Goal: Transaction & Acquisition: Purchase product/service

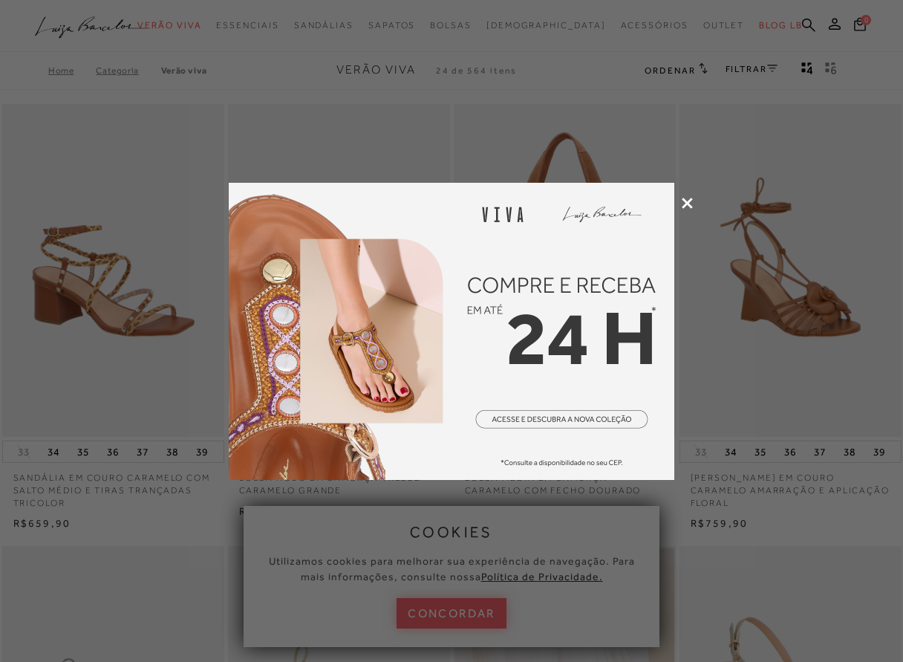
click at [682, 203] on icon at bounding box center [687, 203] width 11 height 11
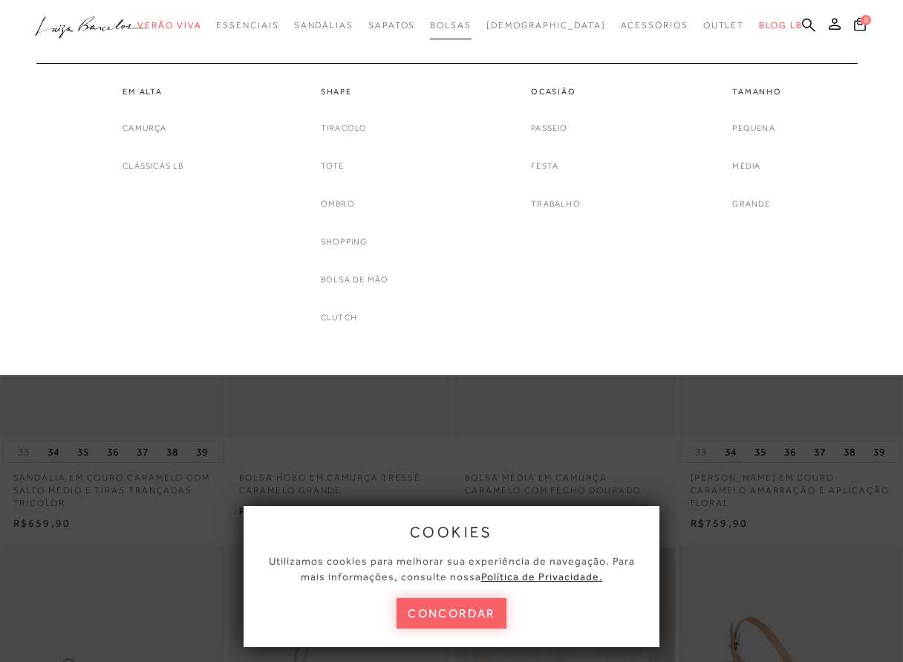
click at [472, 20] on span "Bolsas" at bounding box center [451, 25] width 42 height 10
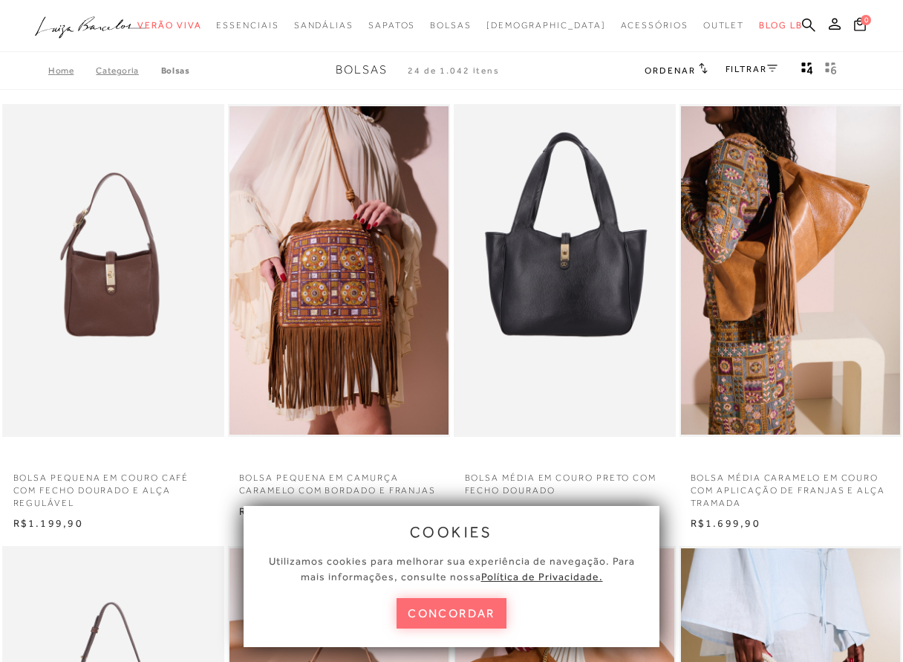
click at [460, 610] on button "concordar" at bounding box center [452, 613] width 110 height 30
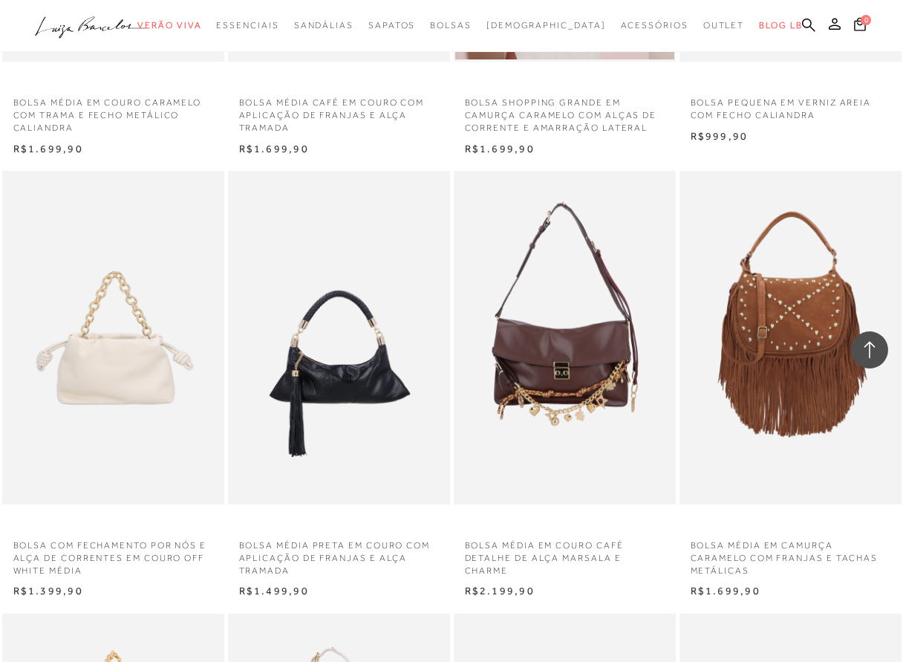
scroll to position [1709, 0]
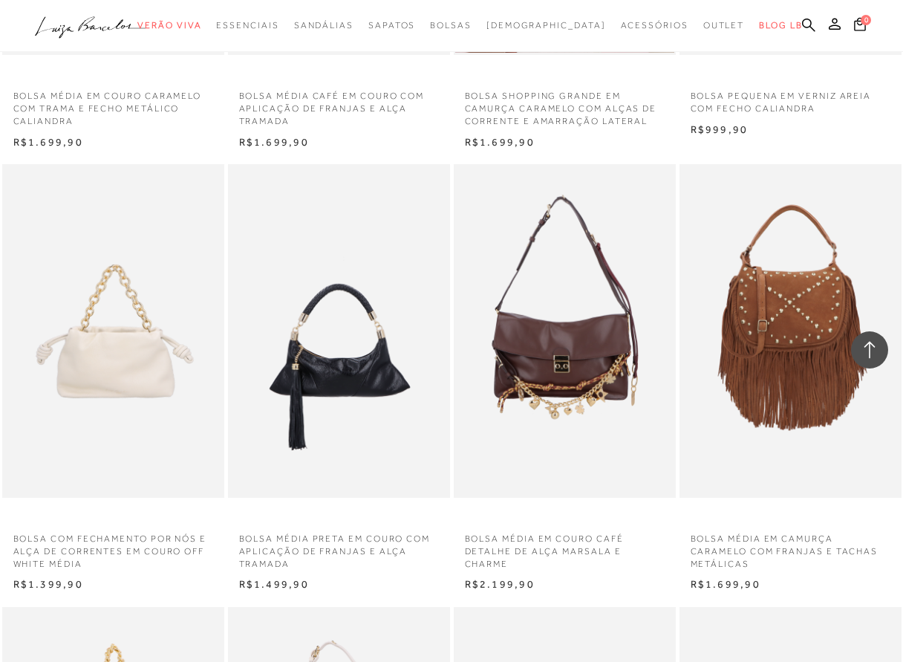
click at [450, 299] on div "BOLSA MÉDIA PRETA EM COURO COM APLICAÇÃO DE FRANJAS E ALÇA TRAMADA N" at bounding box center [339, 378] width 226 height 431
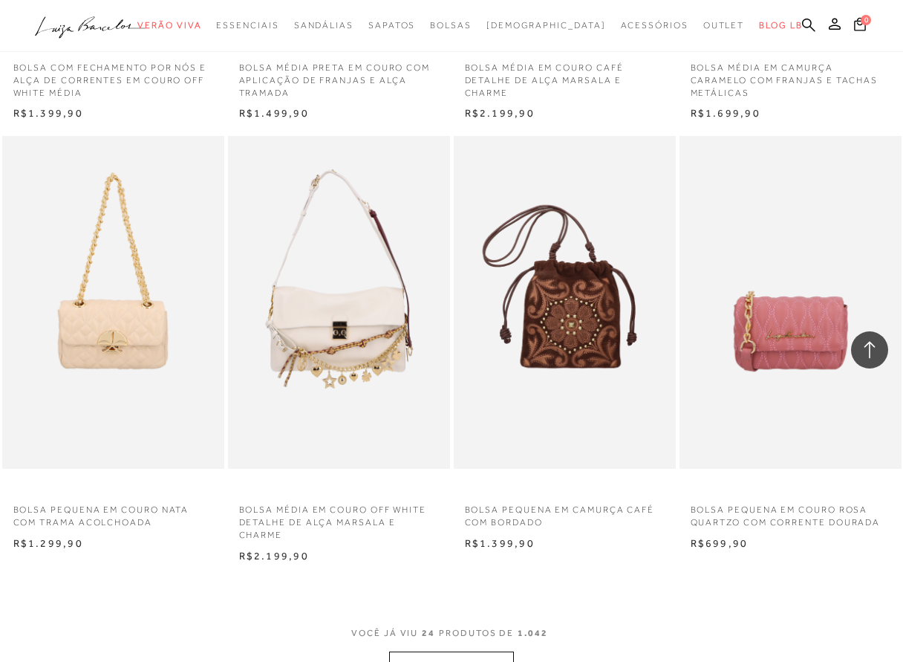
scroll to position [2377, 0]
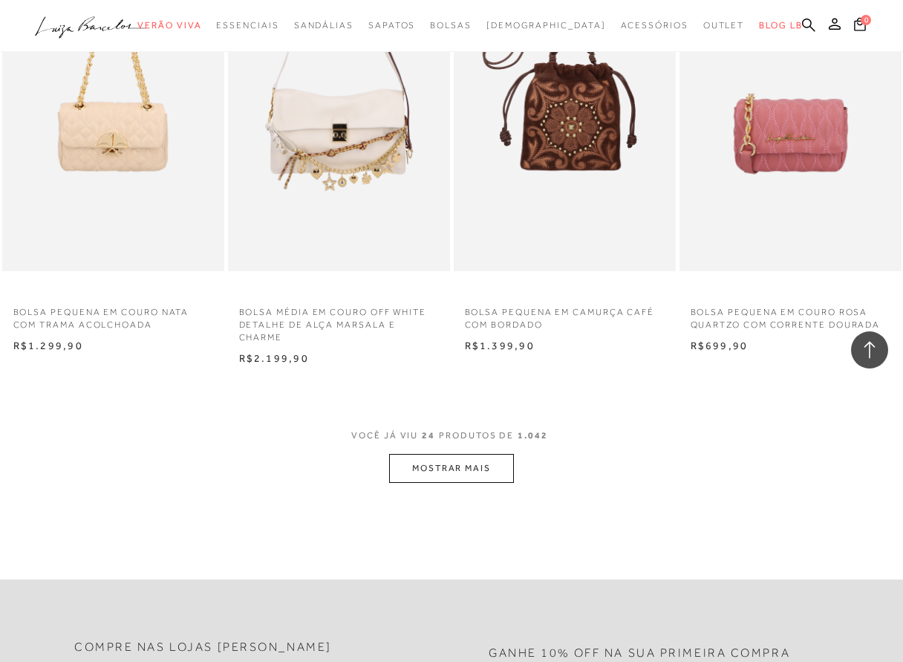
click at [476, 462] on button "MOSTRAR MAIS" at bounding box center [451, 468] width 125 height 29
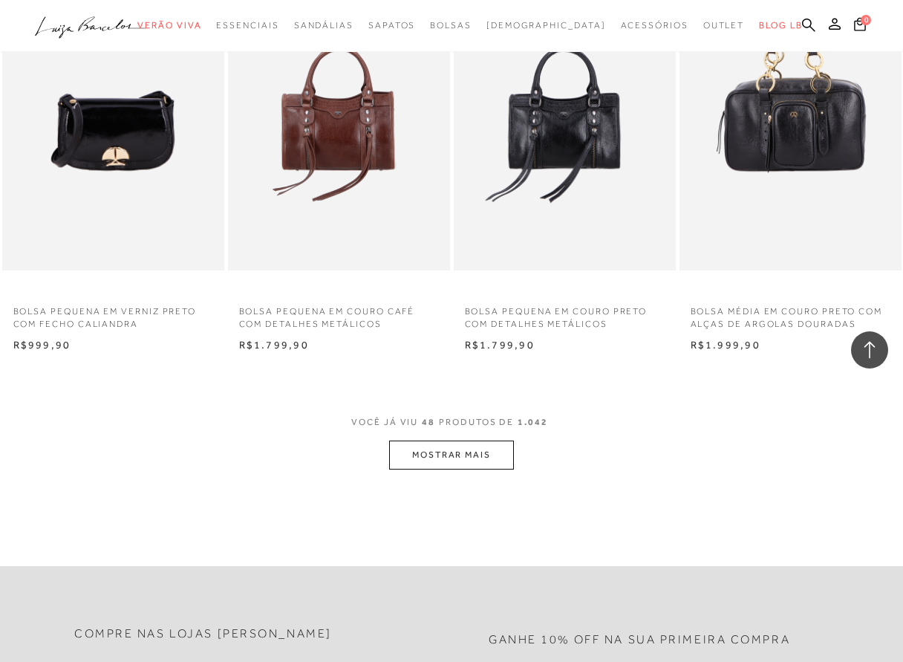
scroll to position [5052, 0]
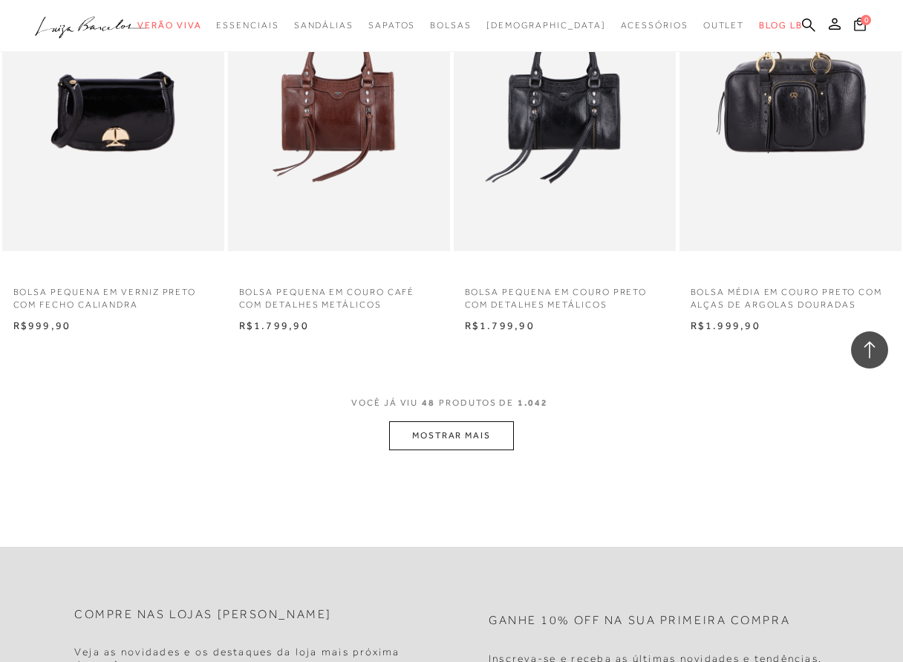
click at [420, 439] on button "MOSTRAR MAIS" at bounding box center [451, 435] width 125 height 29
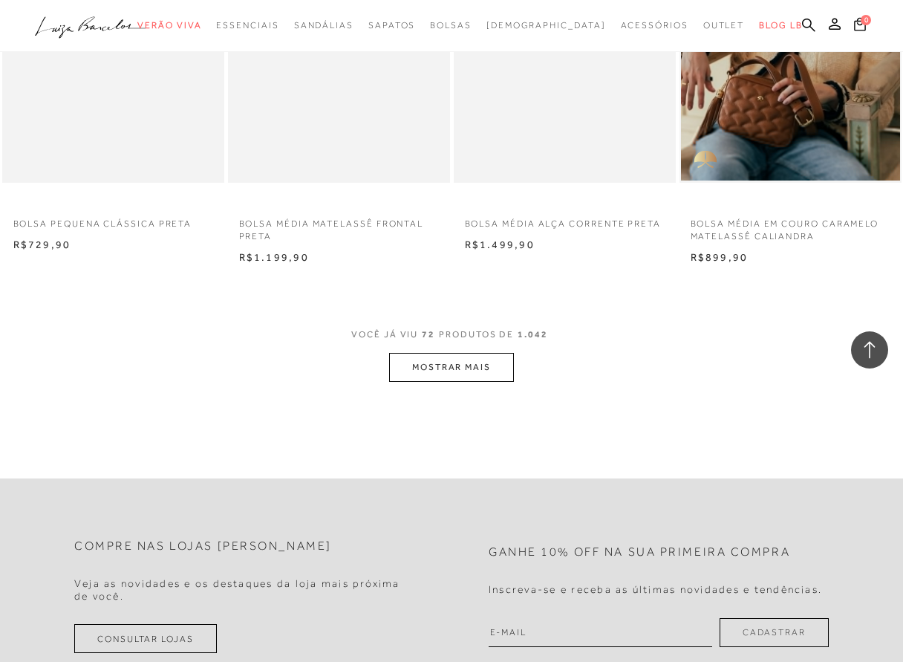
scroll to position [7727, 0]
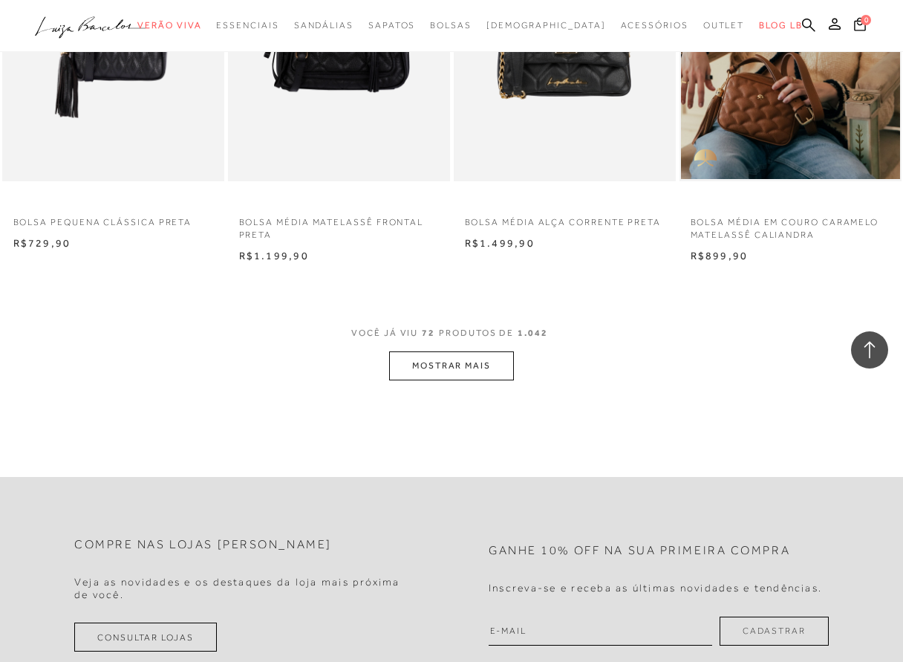
click at [458, 358] on button "MOSTRAR MAIS" at bounding box center [451, 365] width 125 height 29
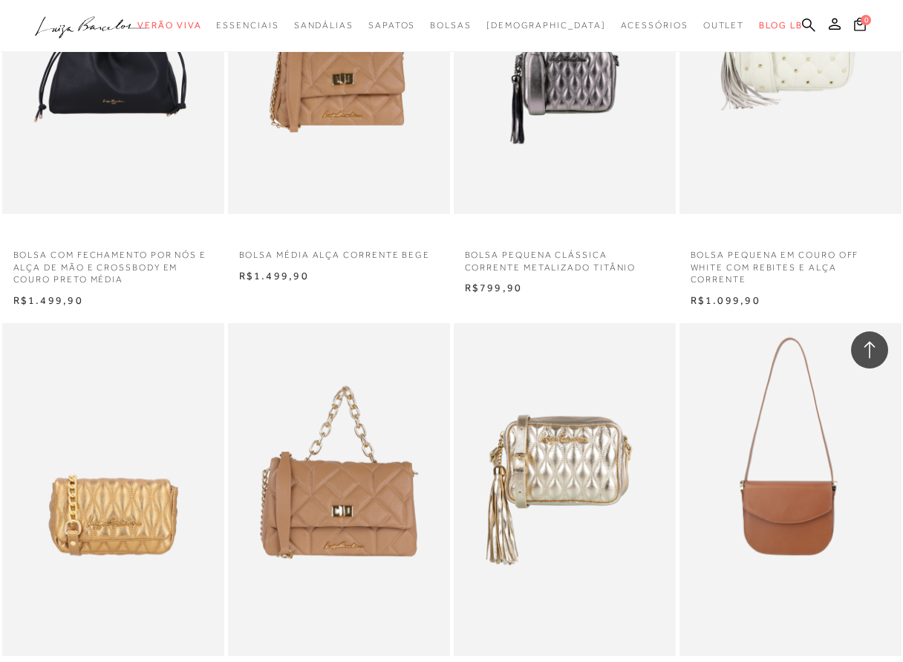
scroll to position [10327, 0]
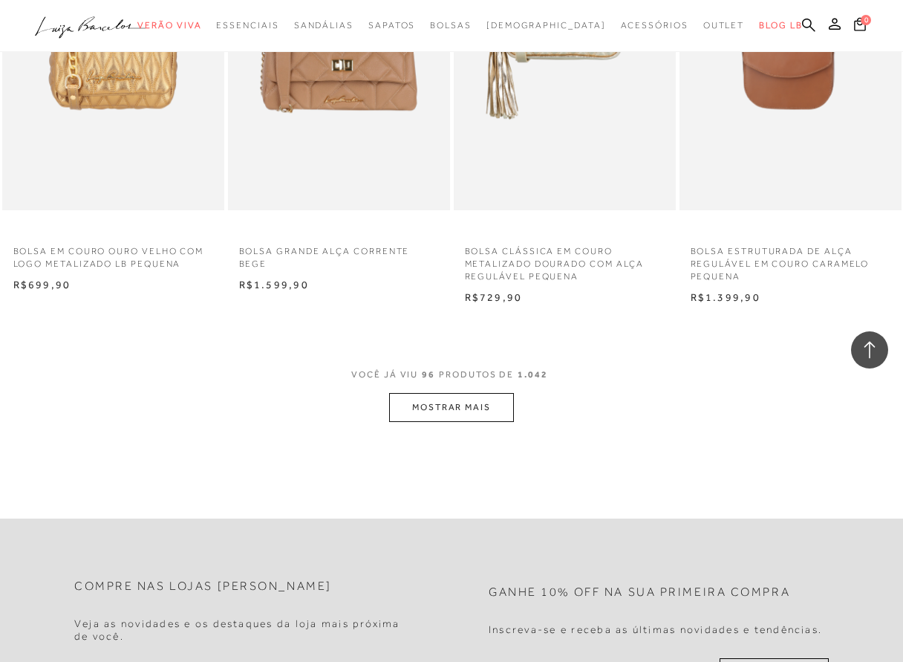
click at [450, 416] on button "MOSTRAR MAIS" at bounding box center [451, 407] width 125 height 29
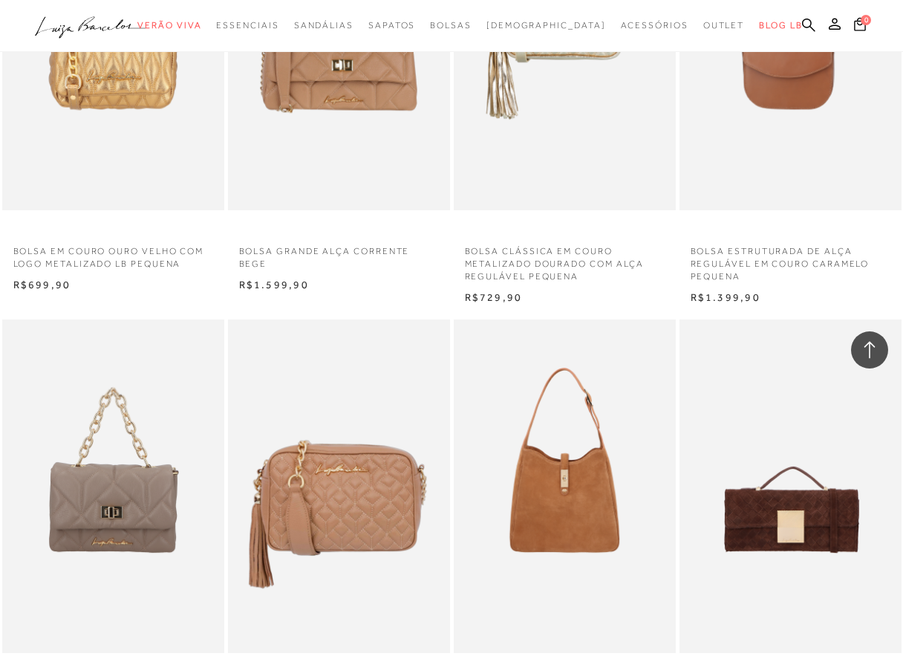
click at [452, 227] on div "BOLSA CLÁSSICA EM COURO METALIZADO DOURADO COM ALÇA REGULÁVEL PEQUENA N R$729,90" at bounding box center [565, 90] width 226 height 431
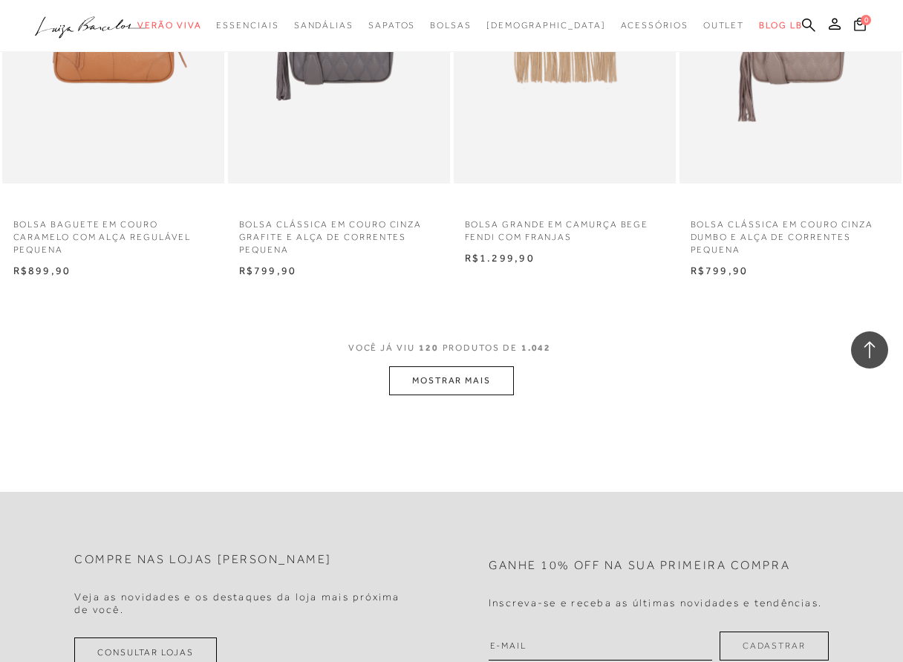
scroll to position [13090, 0]
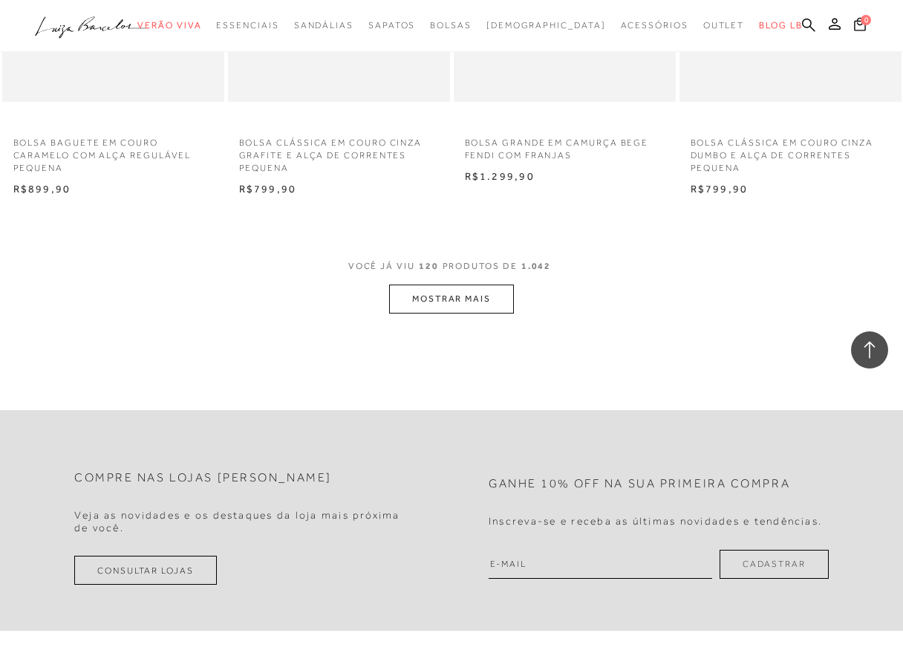
click at [463, 300] on button "MOSTRAR MAIS" at bounding box center [451, 299] width 125 height 29
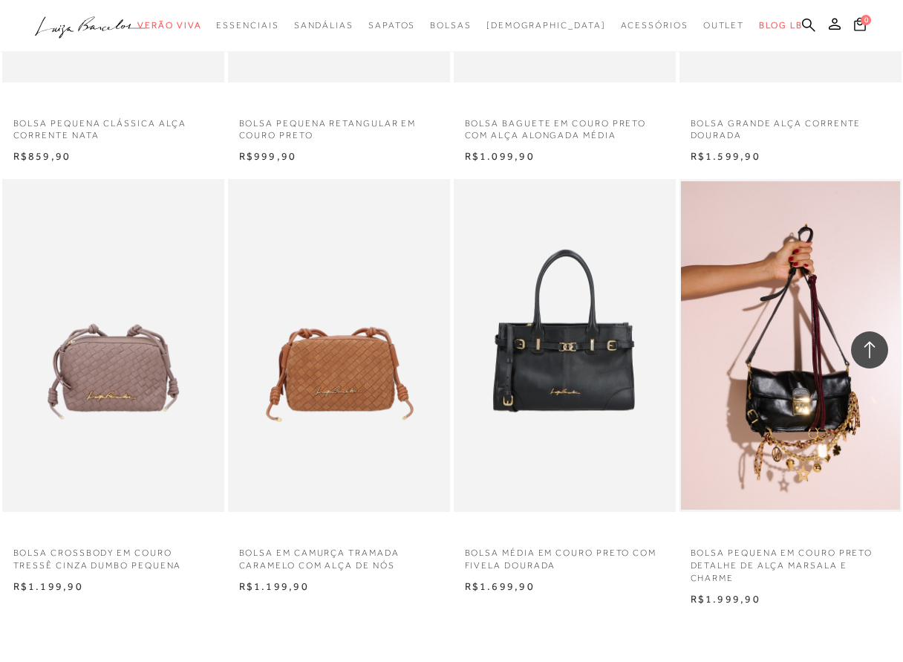
scroll to position [15542, 0]
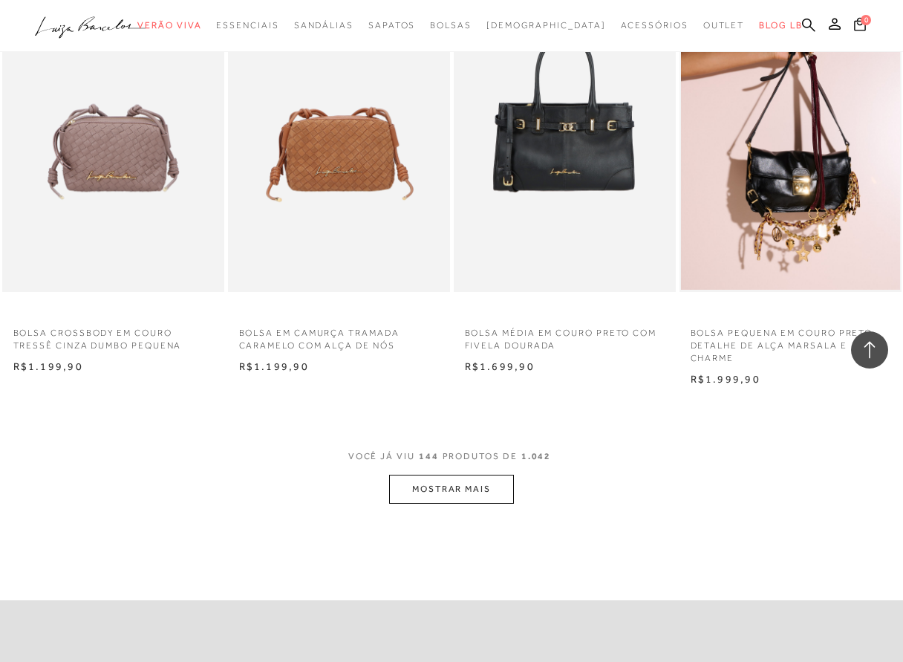
click at [455, 485] on button "MOSTRAR MAIS" at bounding box center [451, 489] width 125 height 29
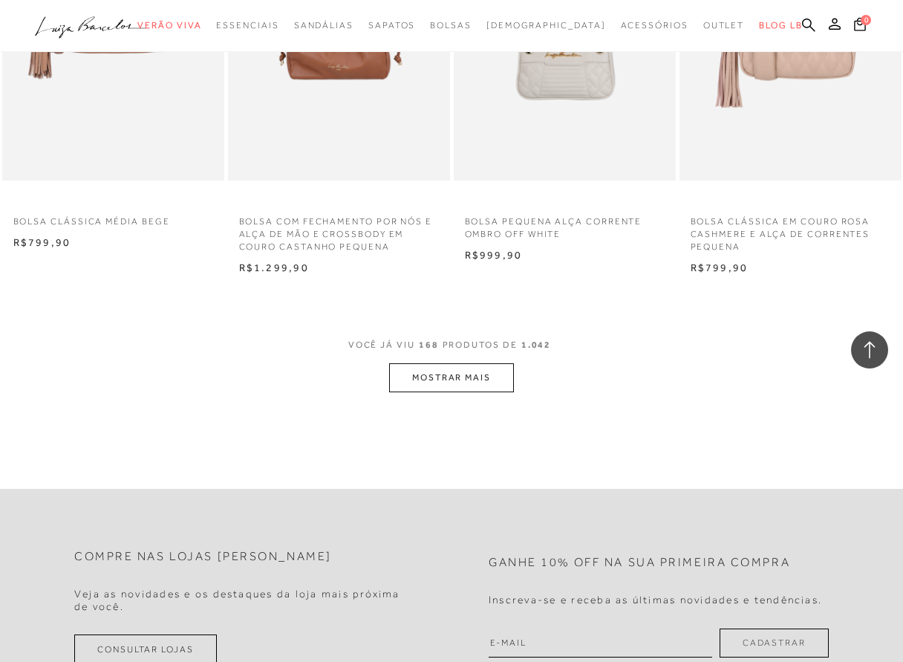
scroll to position [18365, 0]
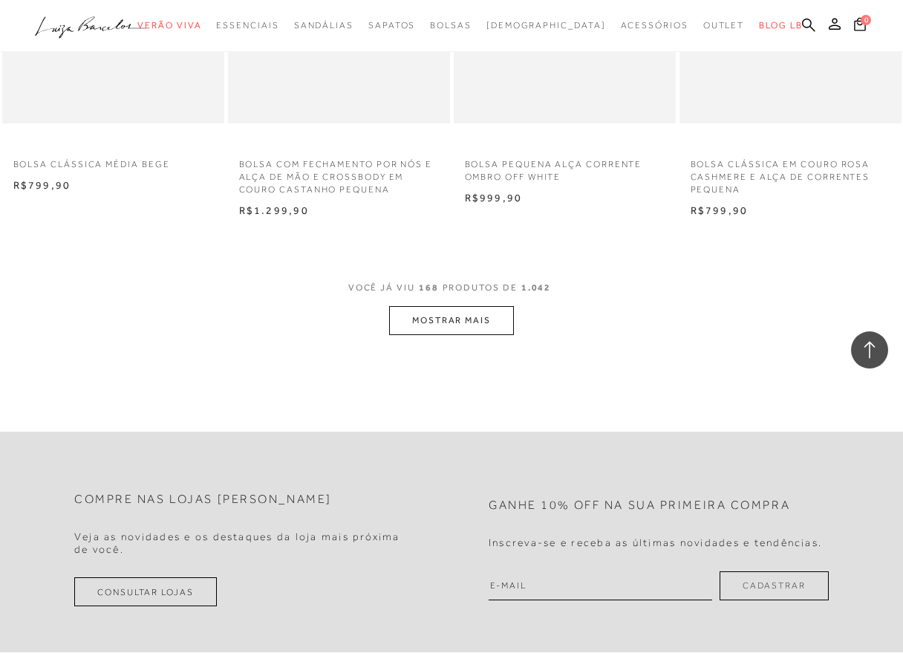
click at [435, 309] on button "MOSTRAR MAIS" at bounding box center [451, 320] width 125 height 29
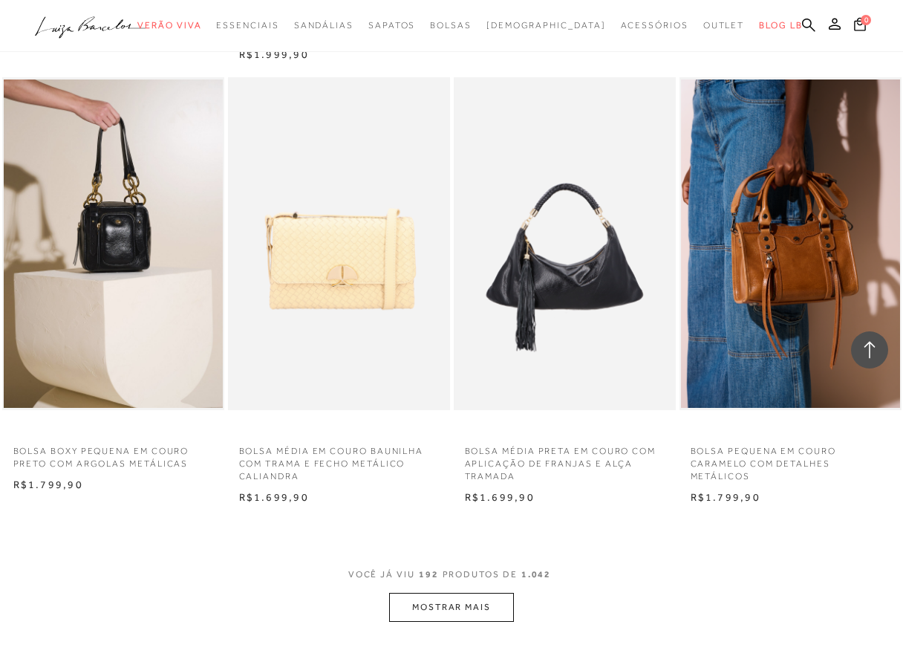
scroll to position [20891, 0]
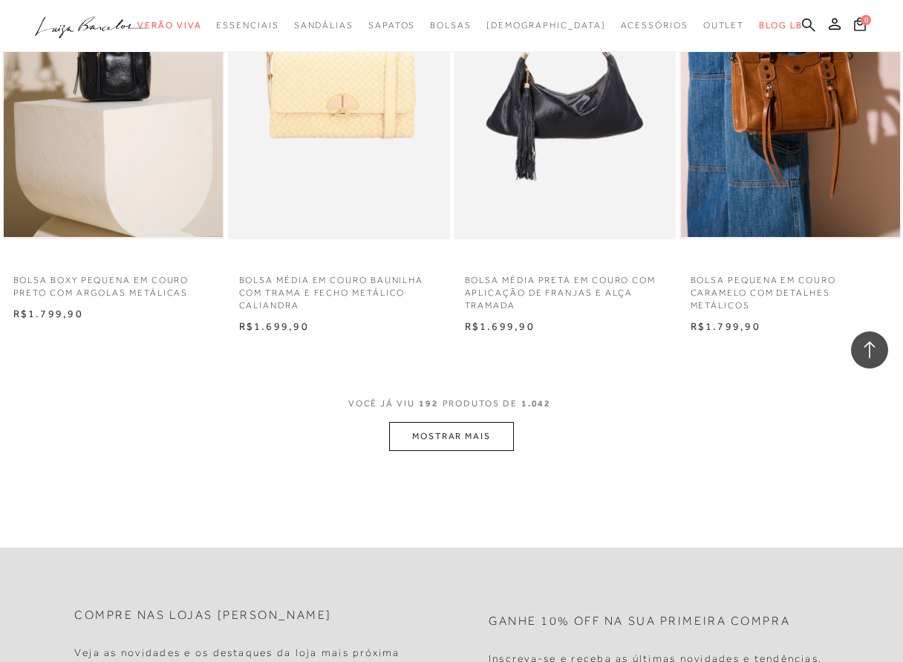
click at [492, 437] on button "MOSTRAR MAIS" at bounding box center [451, 436] width 125 height 29
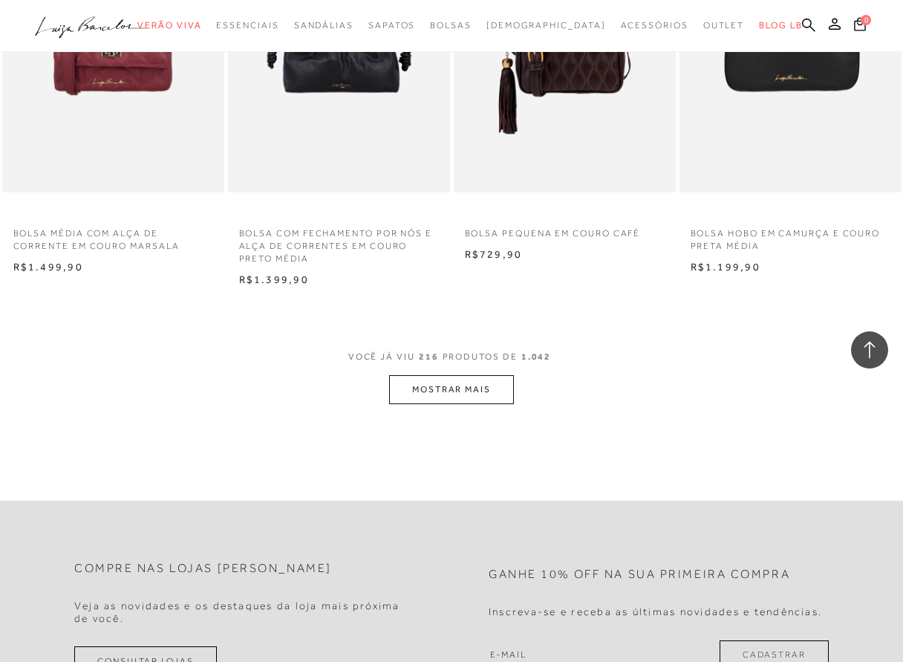
scroll to position [23566, 0]
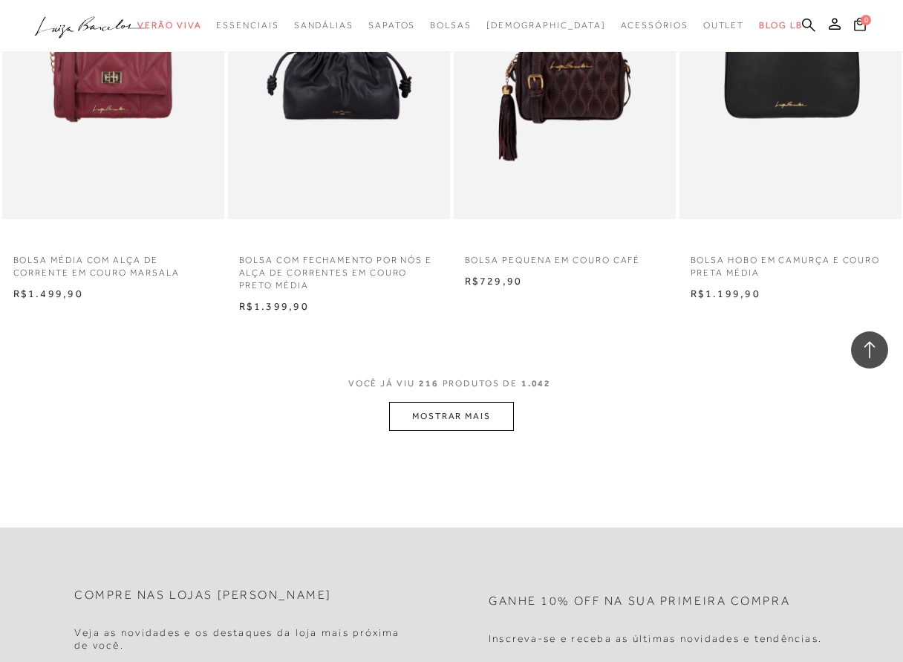
click at [453, 403] on button "MOSTRAR MAIS" at bounding box center [451, 416] width 125 height 29
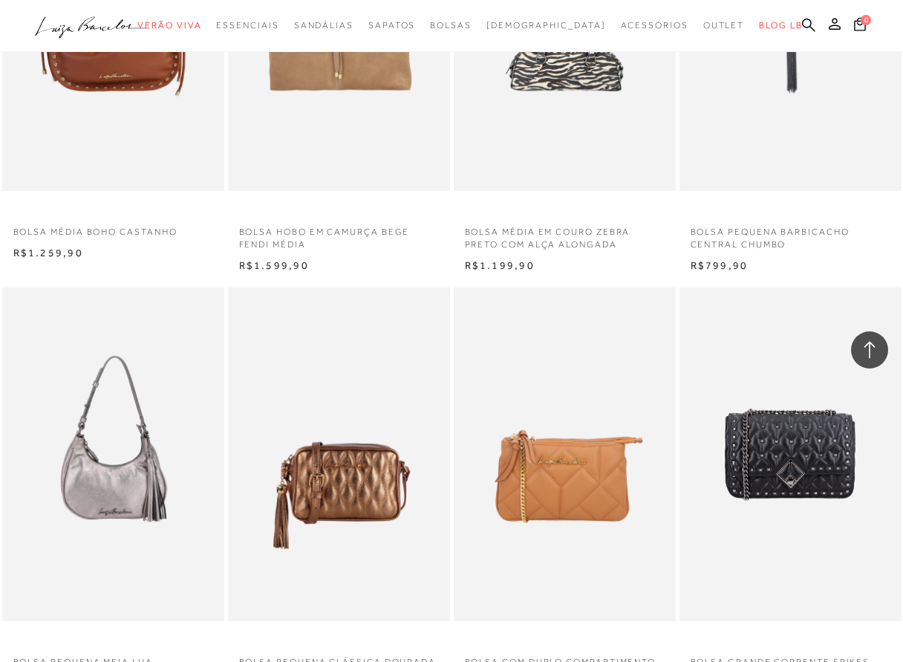
scroll to position [26092, 0]
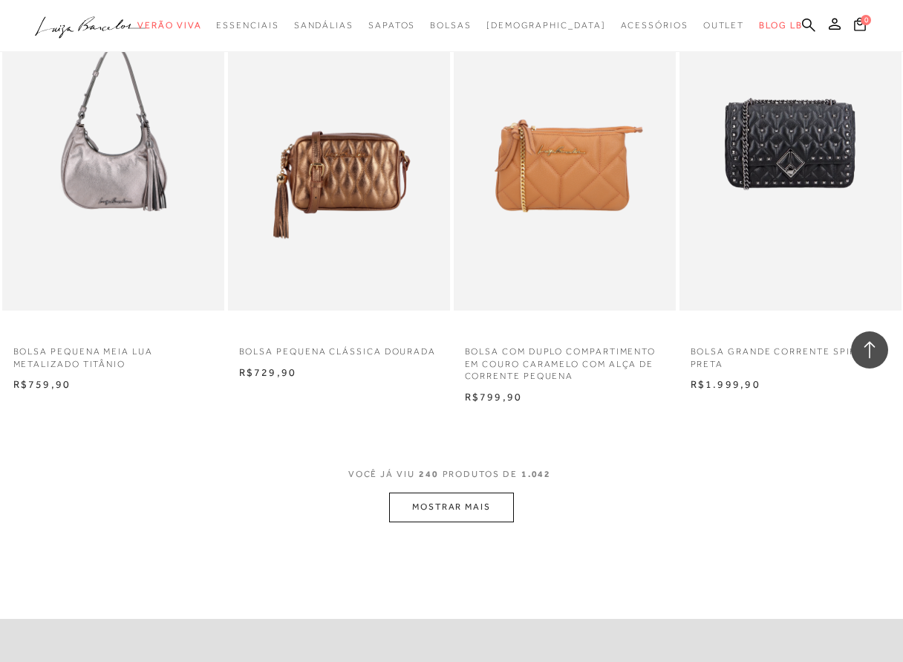
click at [470, 504] on button "MOSTRAR MAIS" at bounding box center [451, 507] width 125 height 29
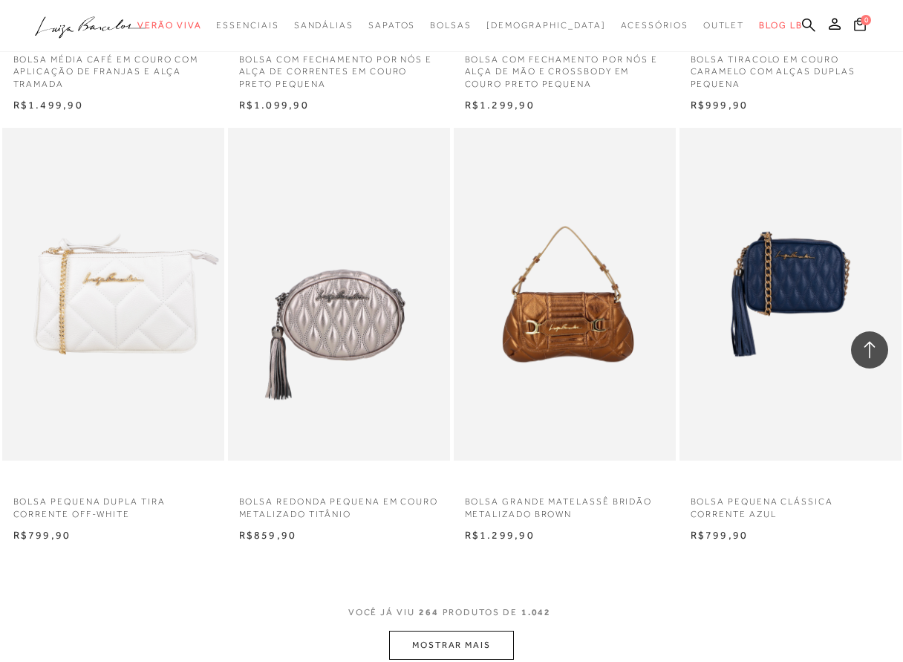
scroll to position [28915, 0]
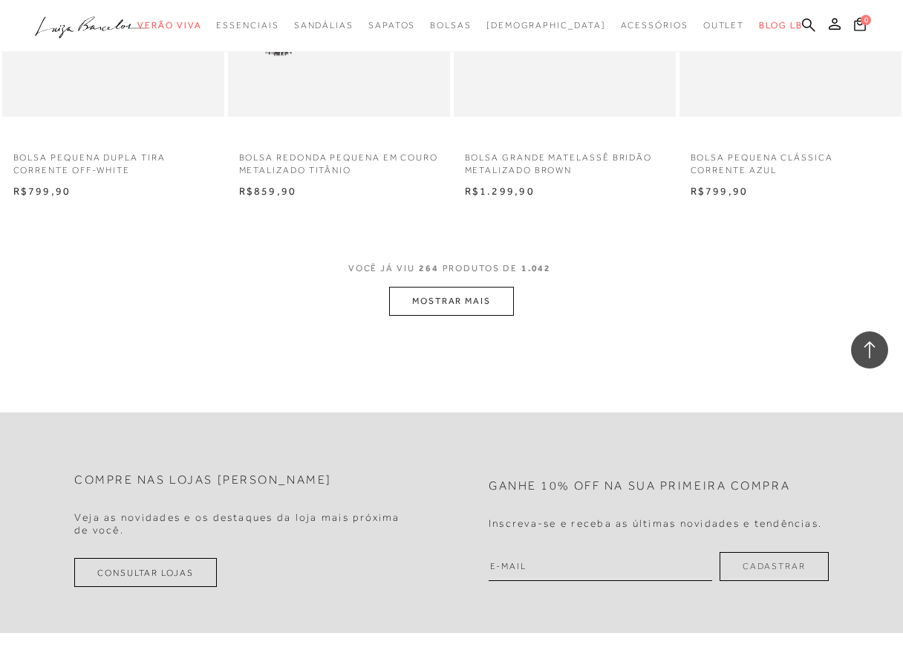
click at [474, 292] on button "MOSTRAR MAIS" at bounding box center [451, 301] width 125 height 29
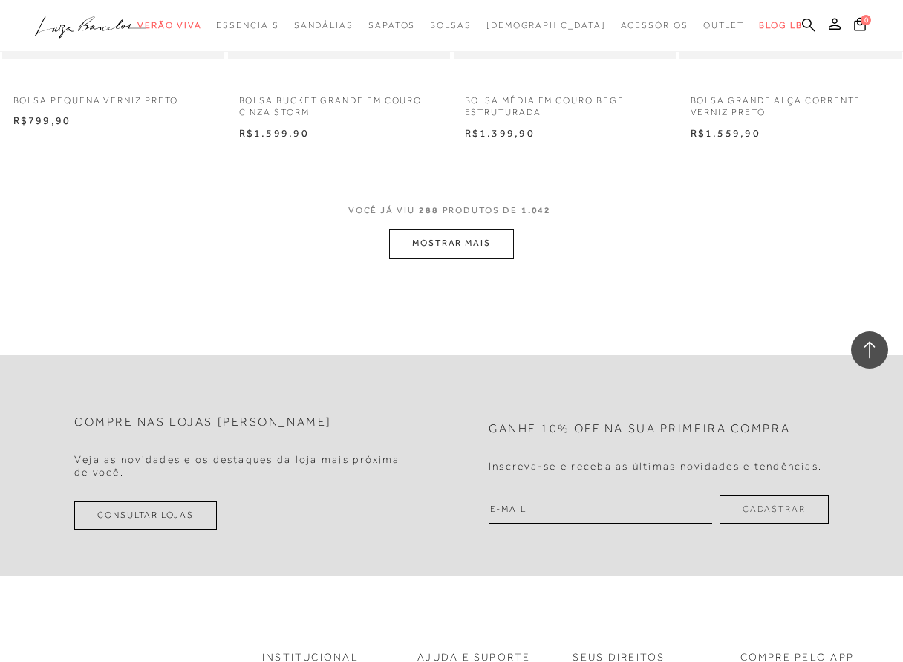
scroll to position [31739, 0]
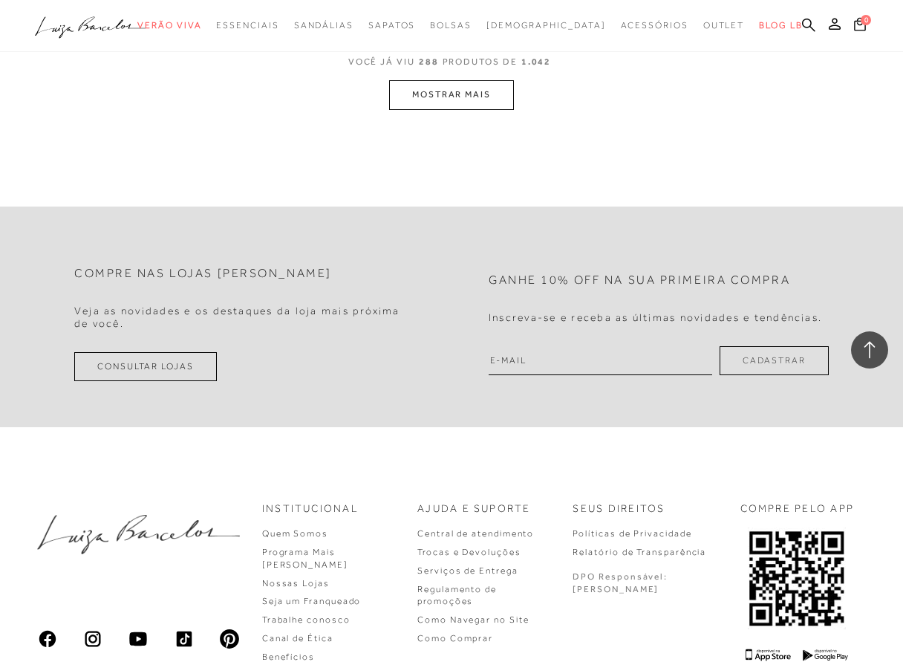
click at [463, 82] on button "MOSTRAR MAIS" at bounding box center [451, 94] width 125 height 29
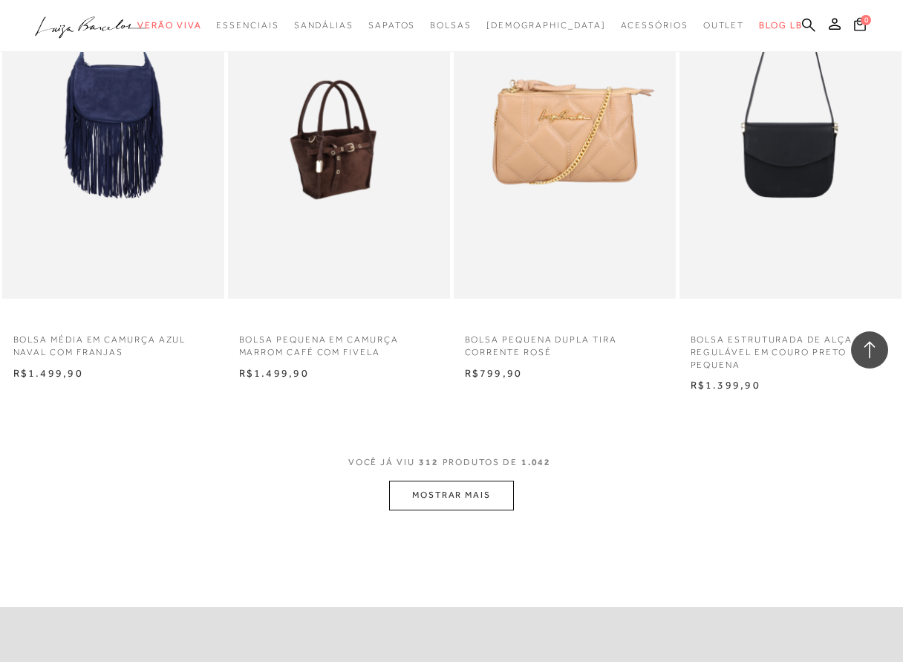
scroll to position [34083, 0]
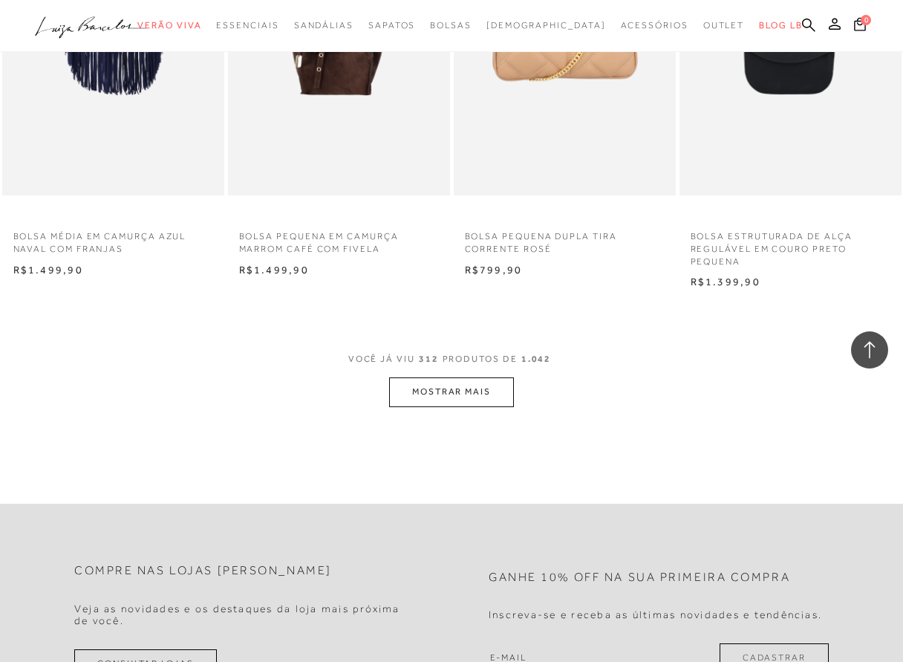
click at [445, 377] on button "MOSTRAR MAIS" at bounding box center [451, 391] width 125 height 29
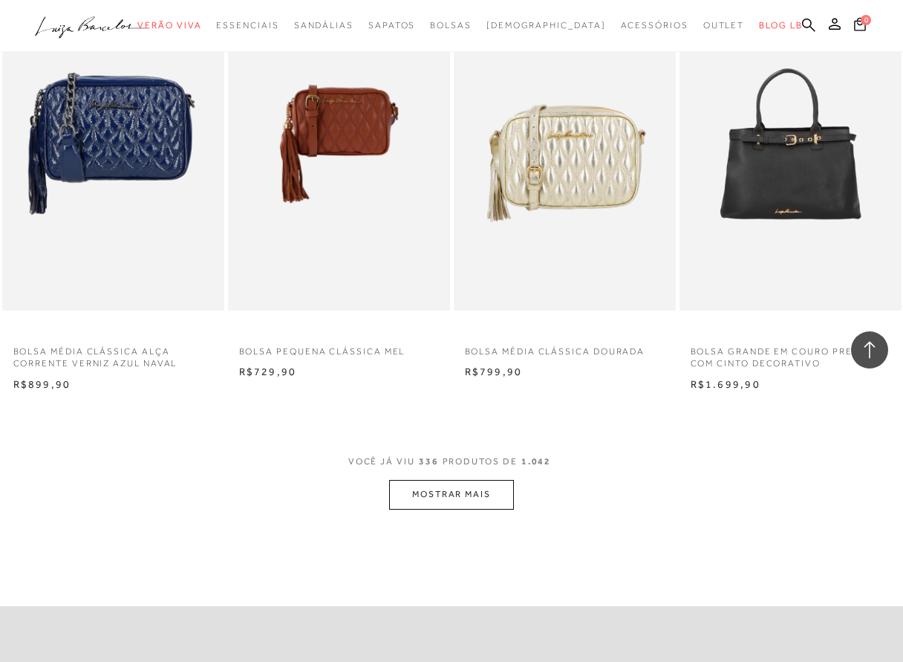
scroll to position [36609, 0]
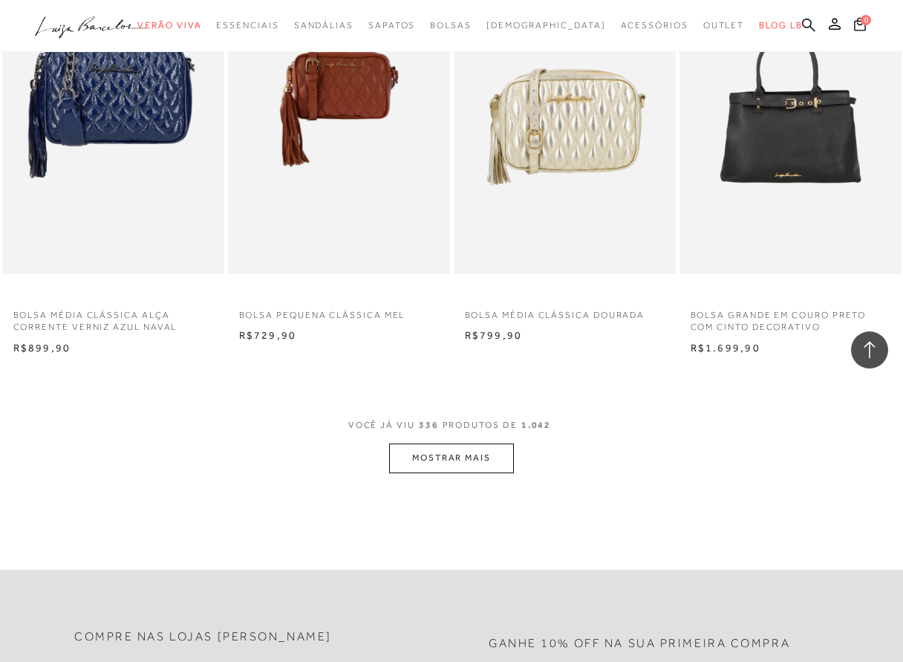
click at [448, 451] on button "MOSTRAR MAIS" at bounding box center [451, 458] width 125 height 29
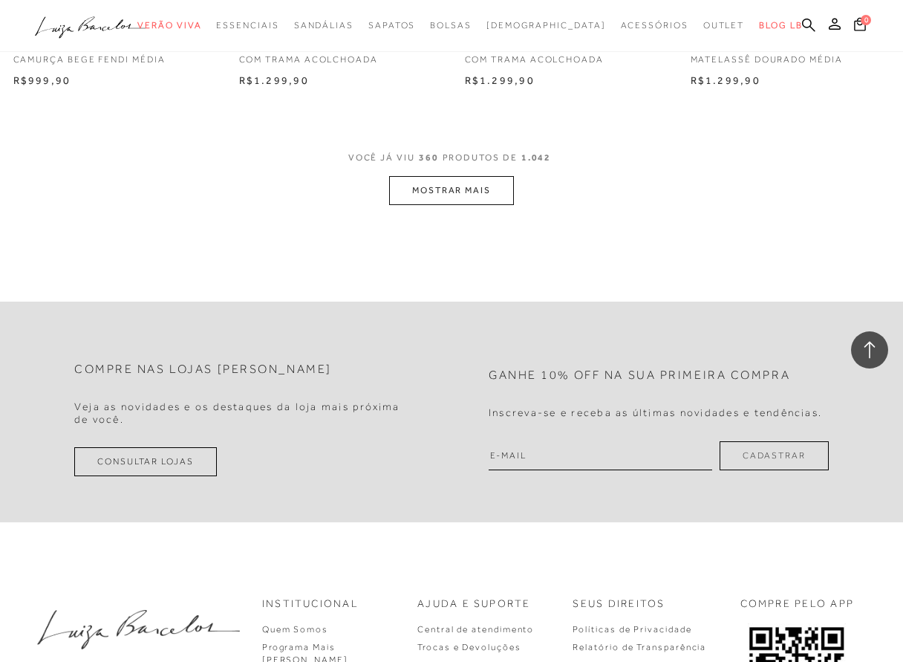
scroll to position [39284, 0]
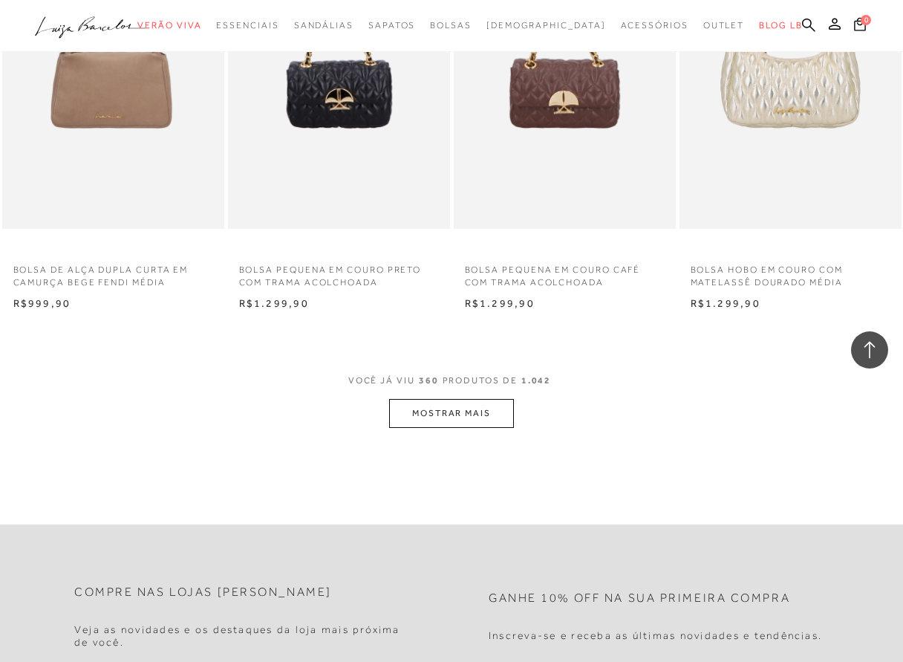
click at [464, 400] on button "MOSTRAR MAIS" at bounding box center [451, 413] width 125 height 29
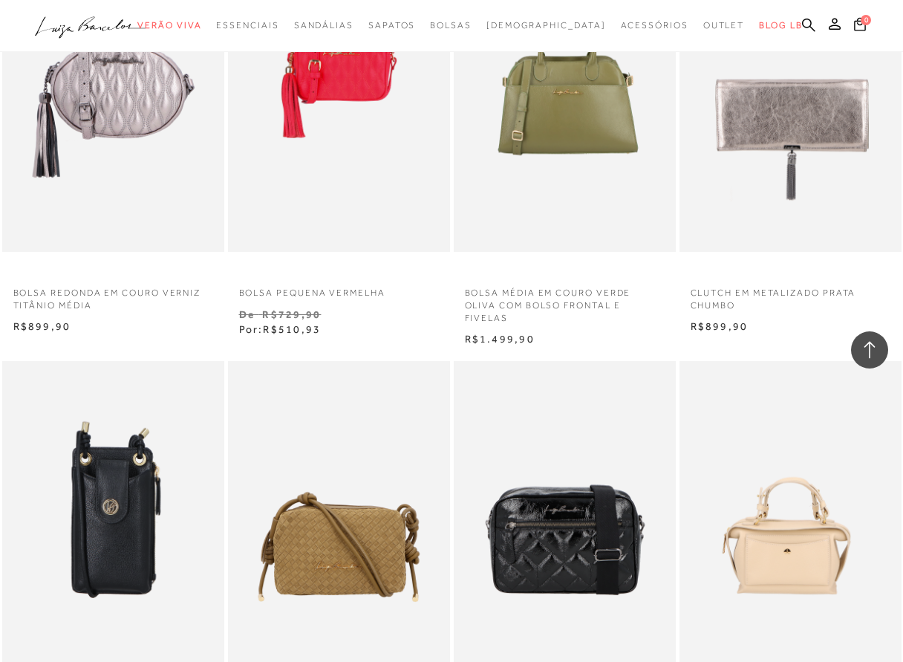
scroll to position [41884, 0]
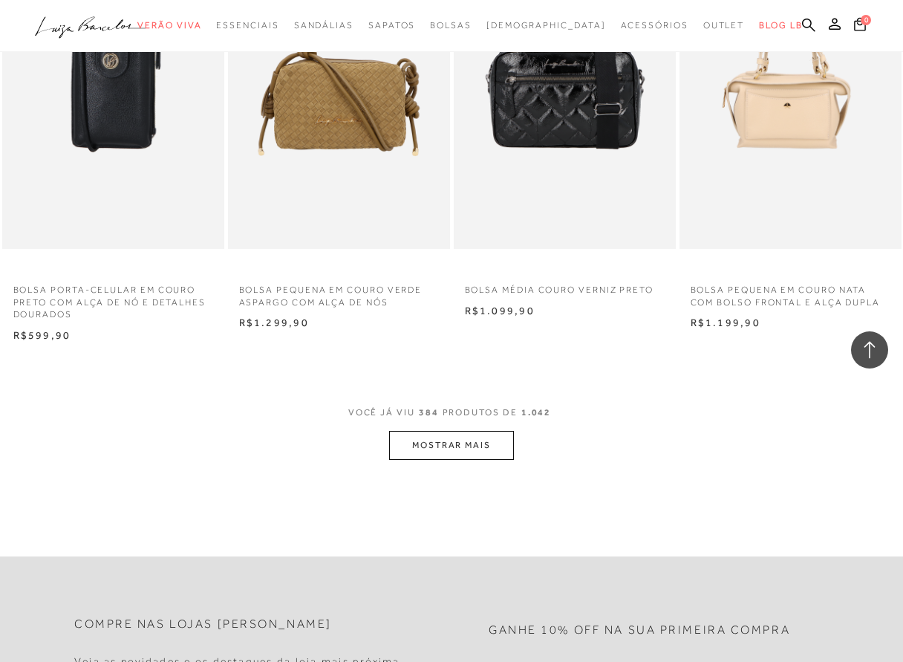
click at [432, 431] on button "MOSTRAR MAIS" at bounding box center [451, 445] width 125 height 29
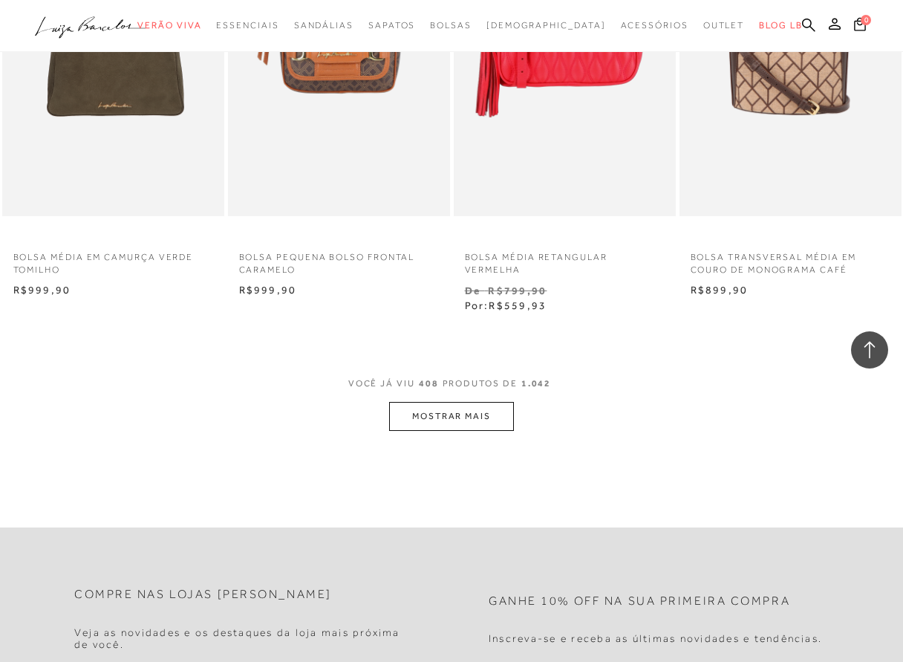
scroll to position [44633, 0]
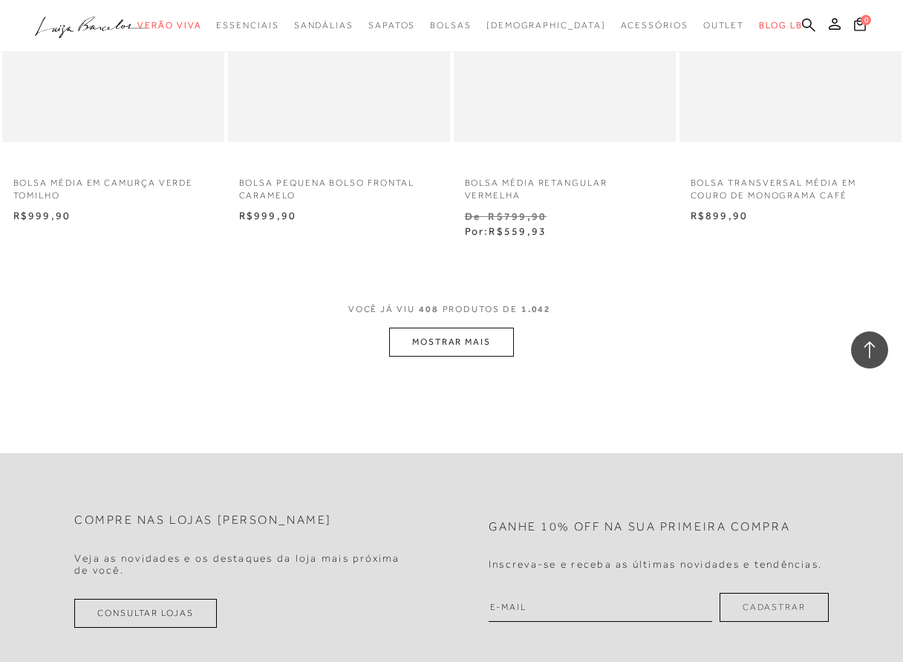
click at [460, 335] on button "MOSTRAR MAIS" at bounding box center [451, 342] width 125 height 29
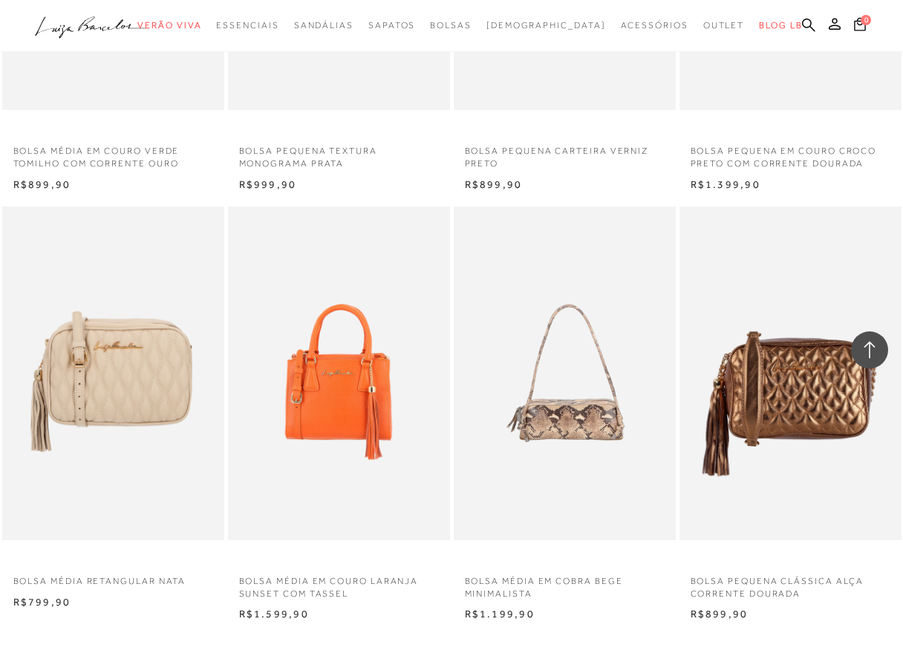
scroll to position [47011, 0]
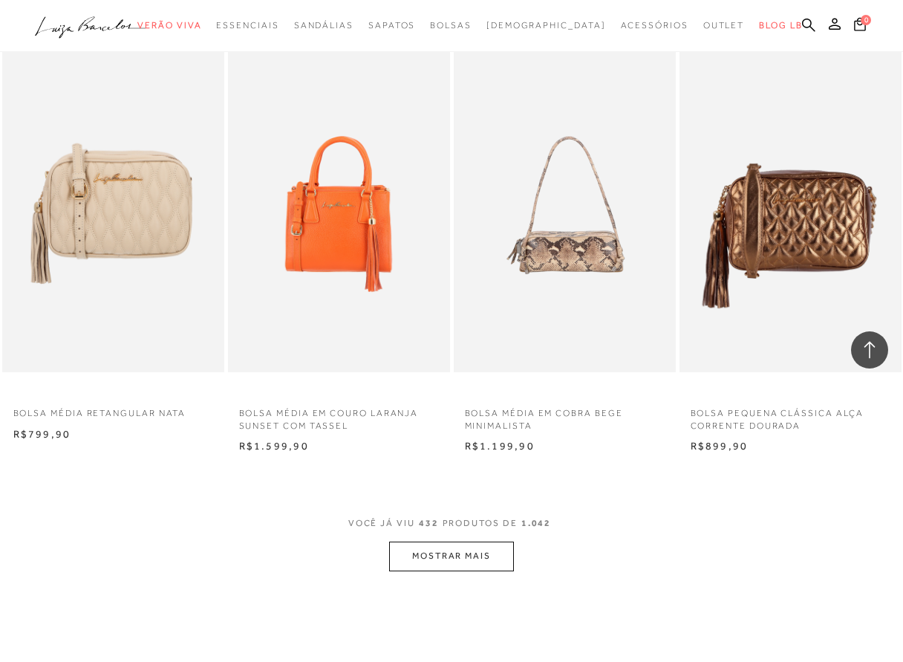
click at [467, 542] on button "MOSTRAR MAIS" at bounding box center [451, 556] width 125 height 29
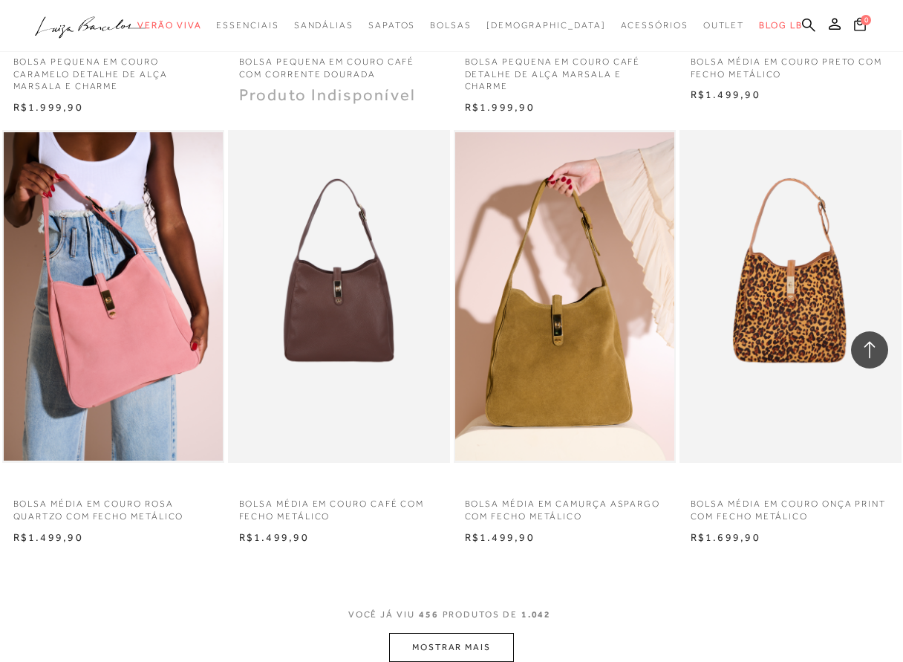
scroll to position [49611, 0]
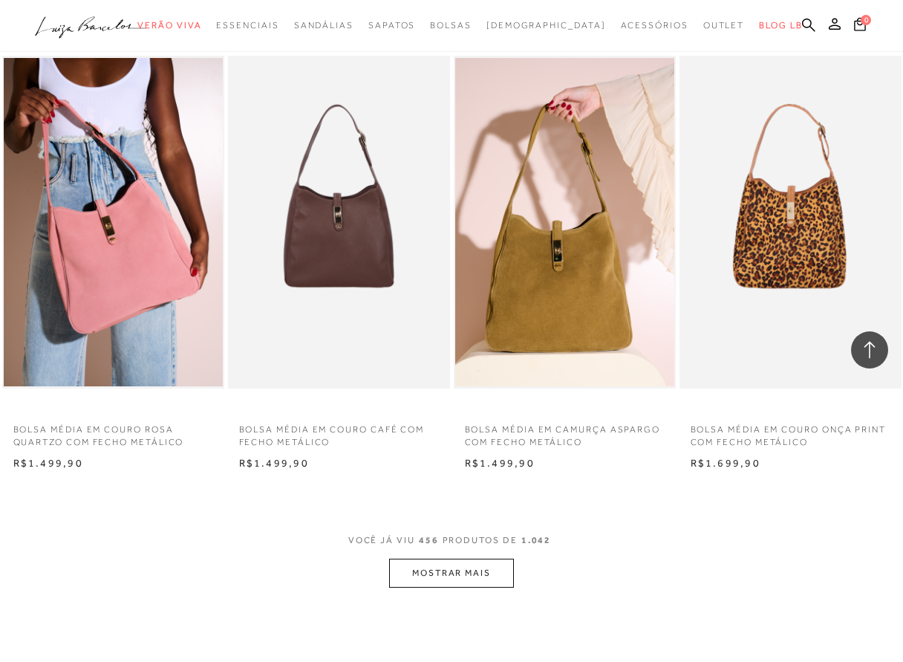
click at [443, 559] on button "MOSTRAR MAIS" at bounding box center [451, 573] width 125 height 29
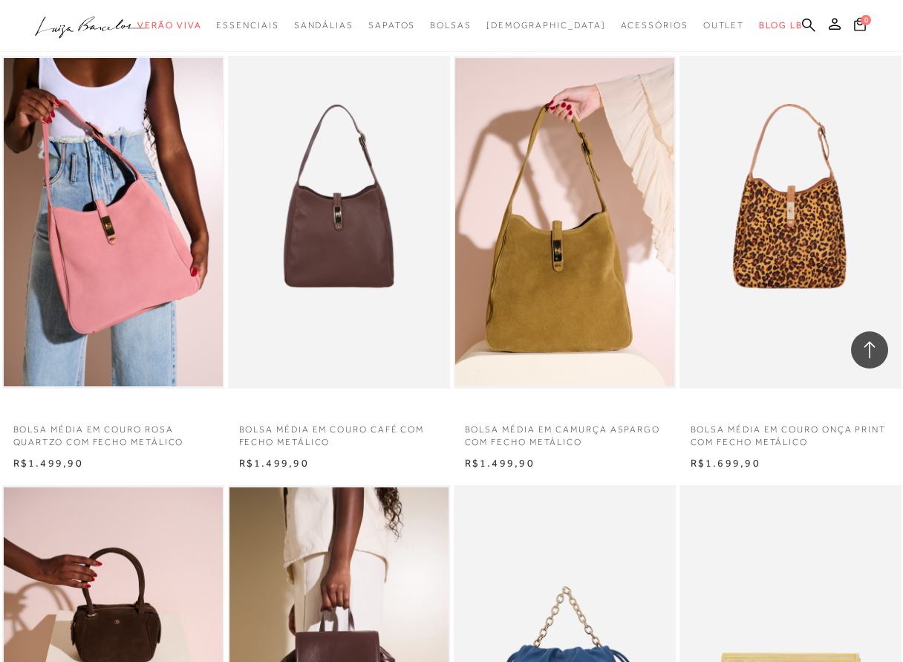
click at [451, 352] on div "BOLSA MÉDIA EM COURO CAFÉ COM FECHO METÁLICO N R$1.499,90" at bounding box center [339, 262] width 226 height 419
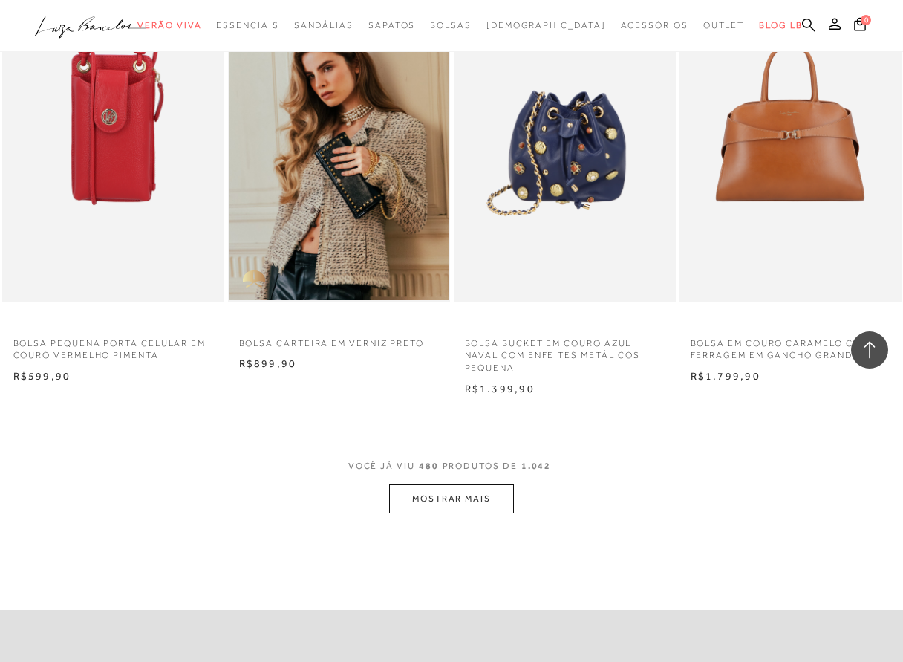
click at [447, 484] on button "MOSTRAR MAIS" at bounding box center [451, 498] width 125 height 29
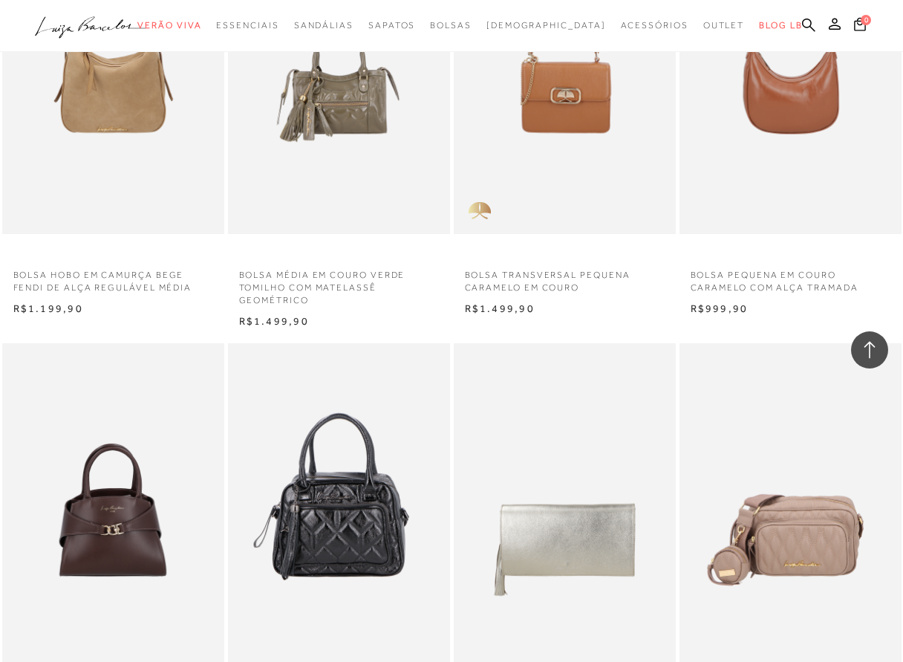
scroll to position [54954, 0]
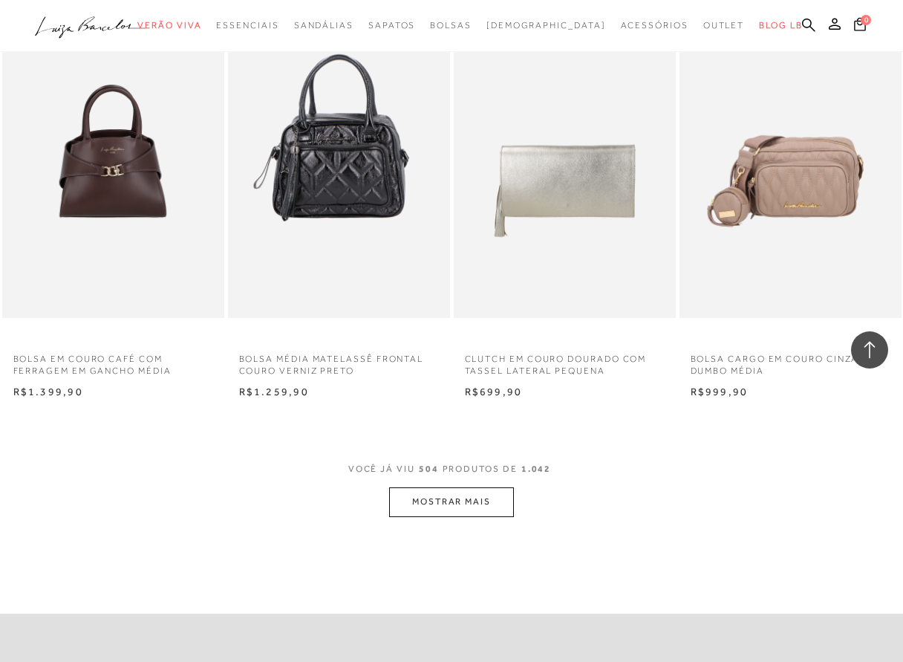
click at [448, 487] on button "MOSTRAR MAIS" at bounding box center [451, 501] width 125 height 29
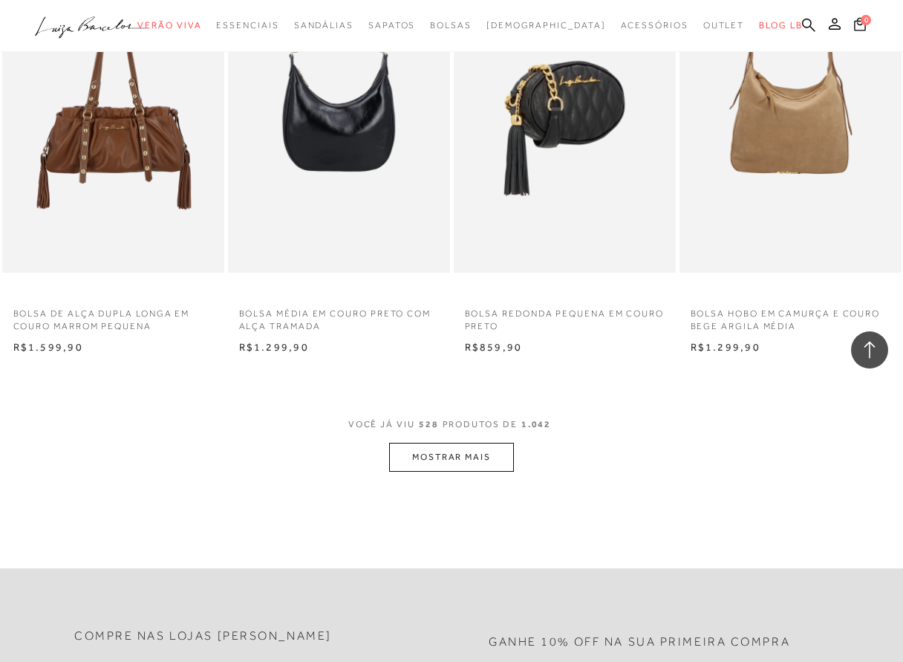
scroll to position [57851, 0]
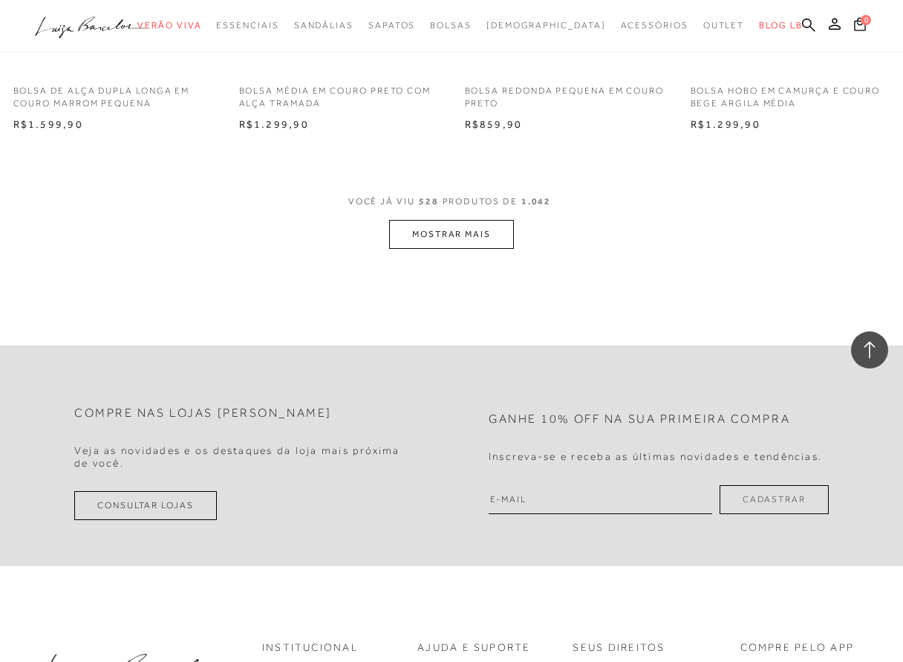
click at [474, 204] on span "VOCÊ JÁ VIU 528 PRODUTOS DE 1.042" at bounding box center [451, 206] width 207 height 27
click at [468, 220] on button "MOSTRAR MAIS" at bounding box center [451, 234] width 125 height 29
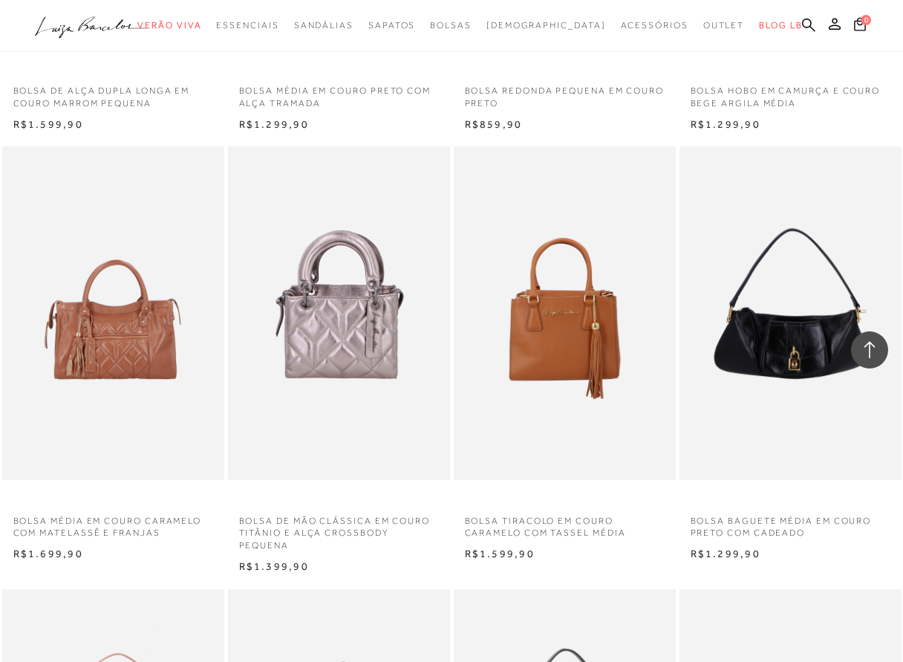
scroll to position [60303, 0]
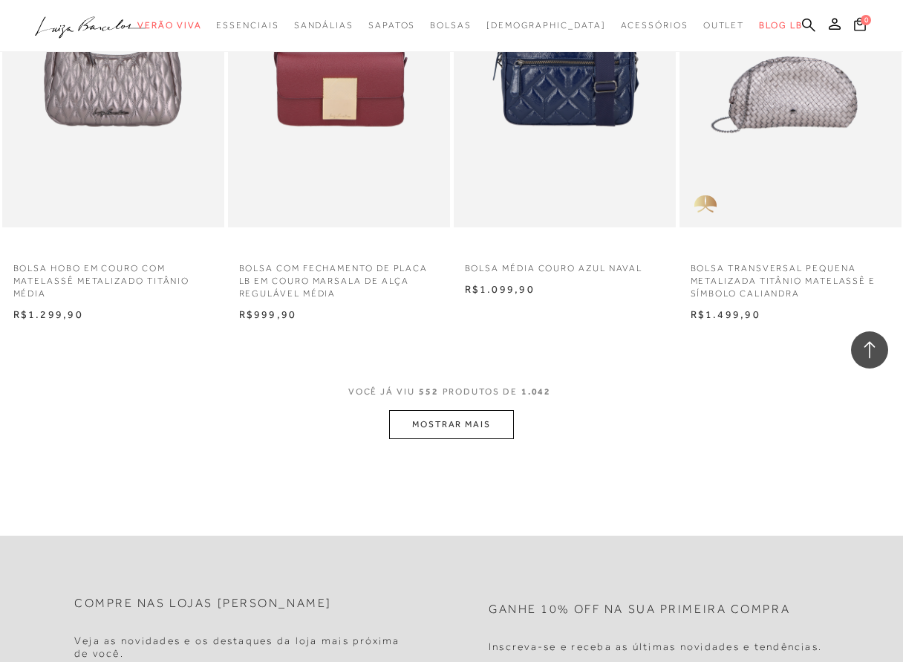
click at [437, 410] on button "MOSTRAR MAIS" at bounding box center [451, 424] width 125 height 29
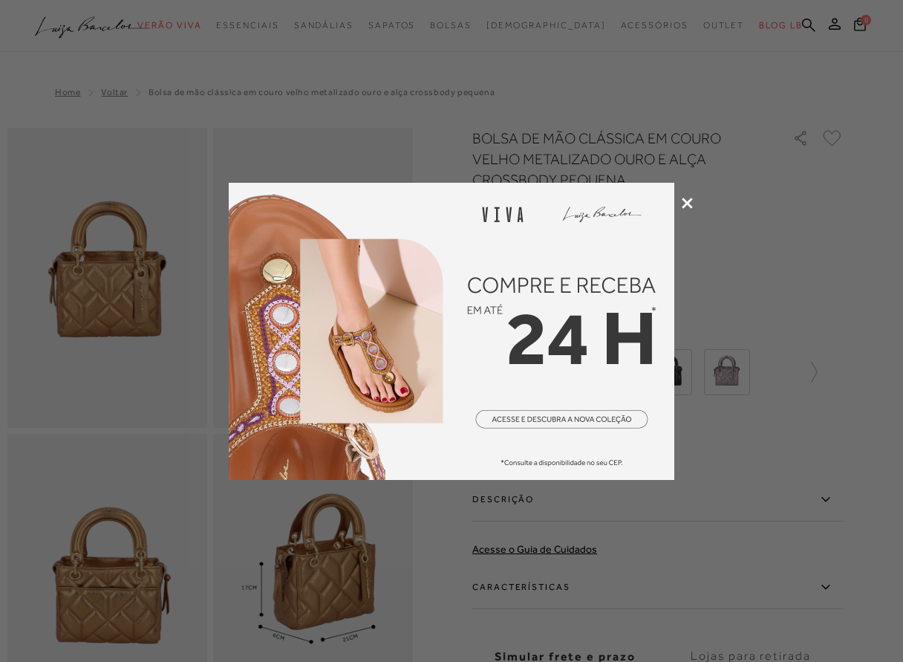
click at [691, 195] on div at bounding box center [451, 331] width 903 height 662
click at [687, 201] on icon at bounding box center [687, 203] width 11 height 11
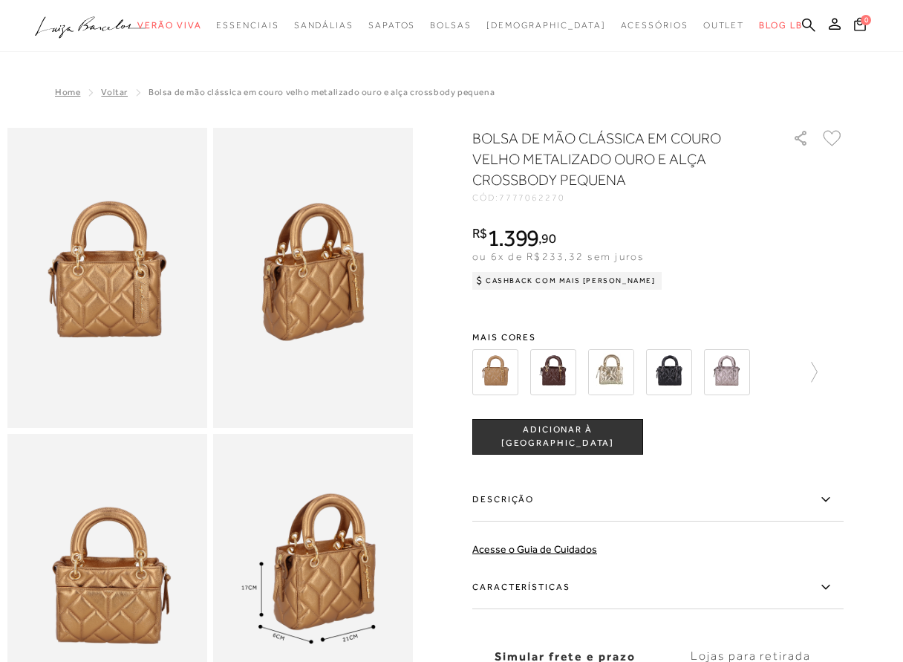
click at [104, 285] on img at bounding box center [107, 278] width 200 height 300
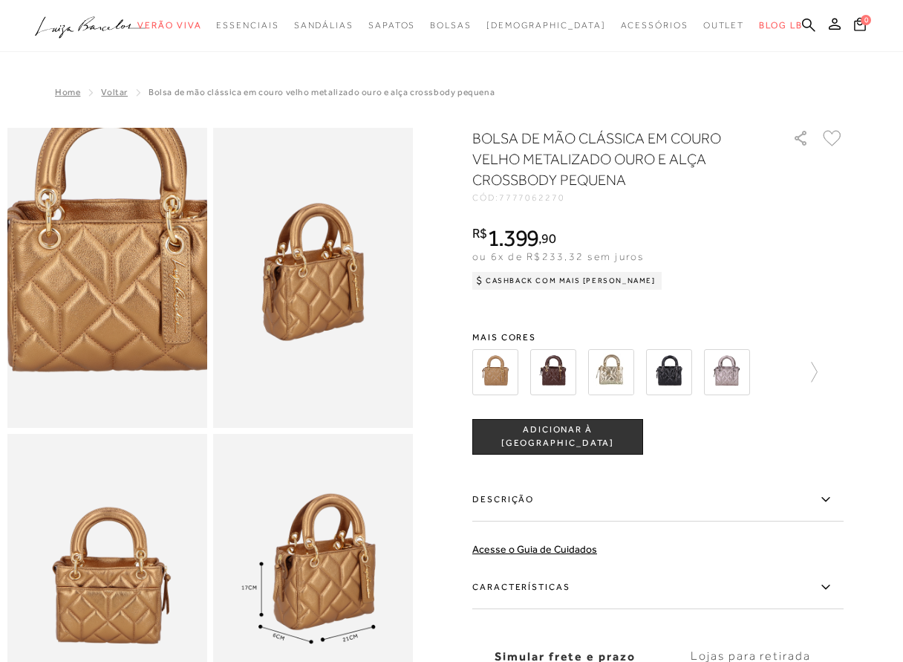
click at [104, 285] on img at bounding box center [108, 253] width 400 height 600
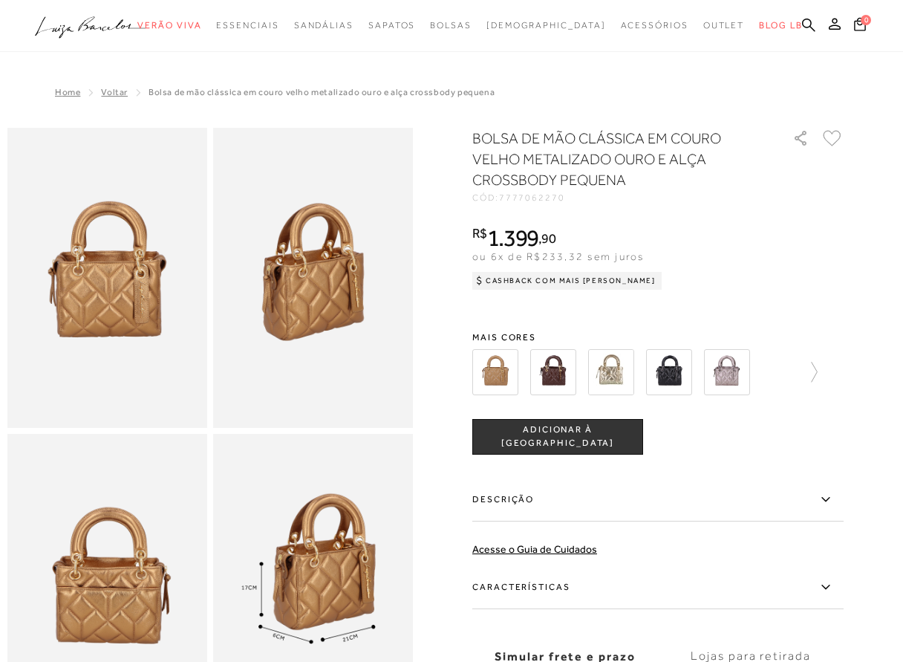
click at [315, 283] on img at bounding box center [313, 278] width 200 height 300
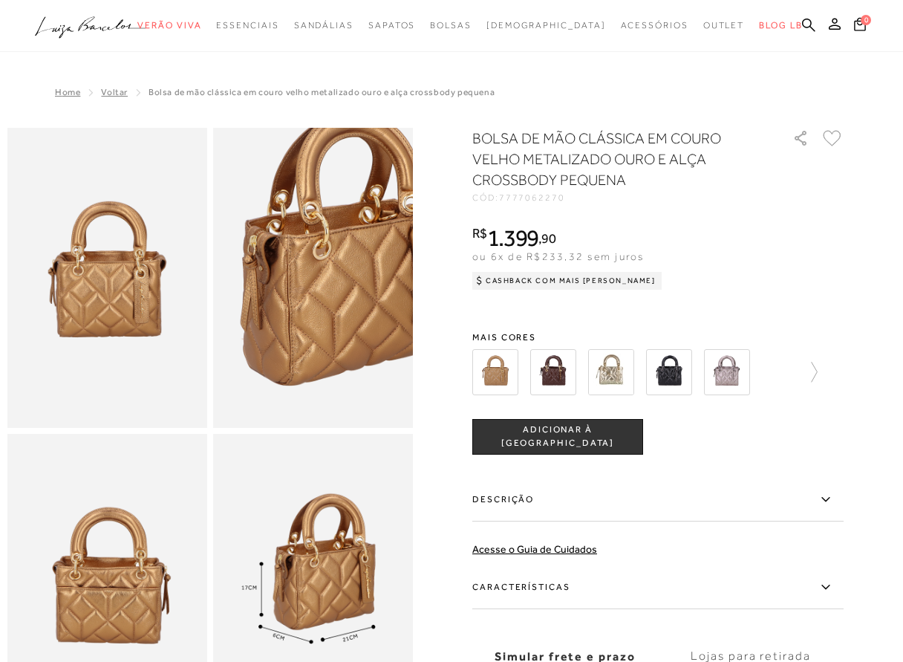
click at [286, 278] on img at bounding box center [343, 260] width 400 height 600
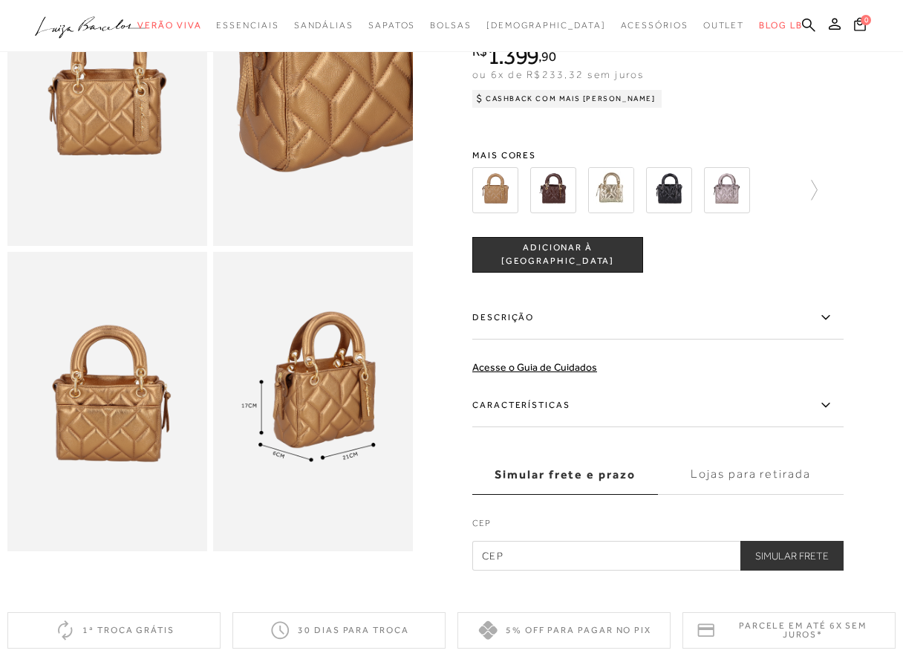
scroll to position [371, 0]
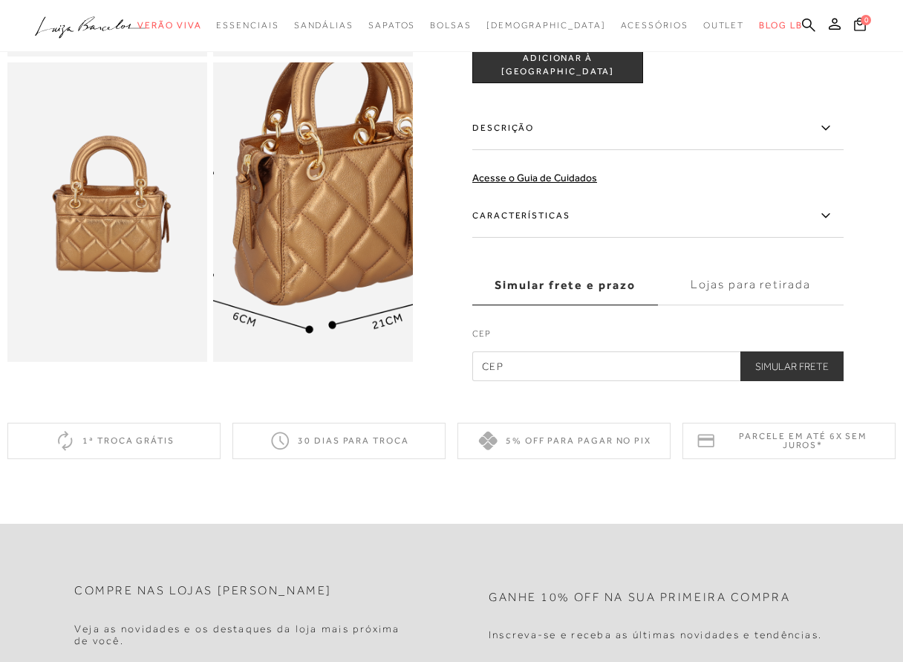
click at [290, 310] on img at bounding box center [314, 212] width 400 height 600
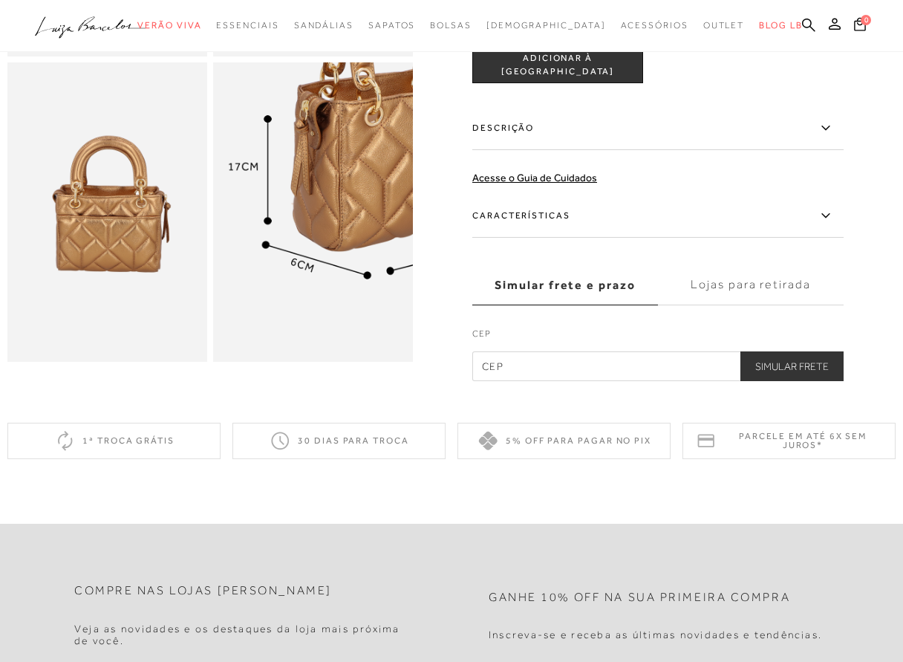
click at [256, 258] on img at bounding box center [372, 158] width 400 height 600
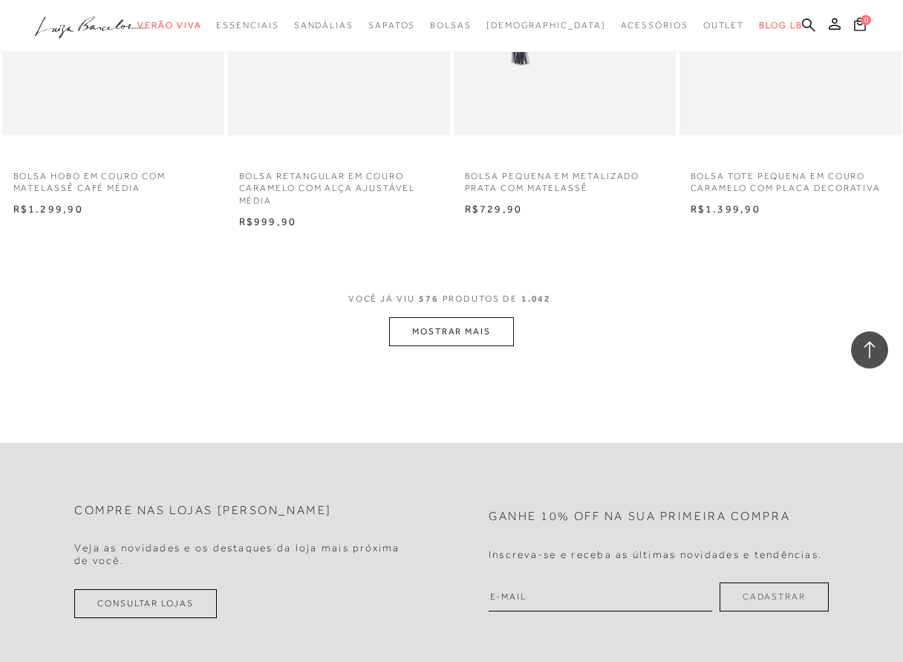
scroll to position [63052, 0]
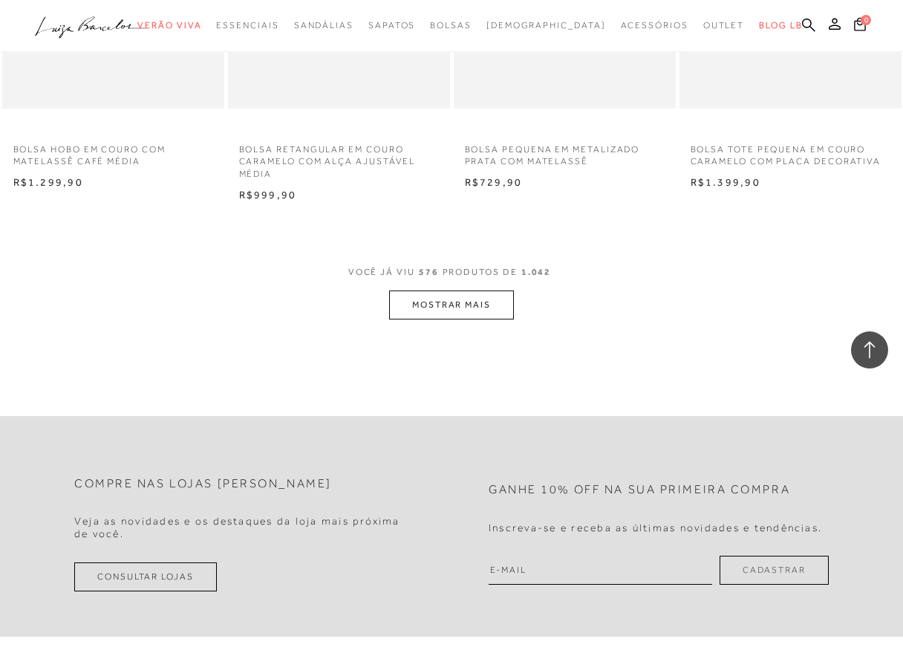
click at [431, 290] on button "MOSTRAR MAIS" at bounding box center [451, 304] width 125 height 29
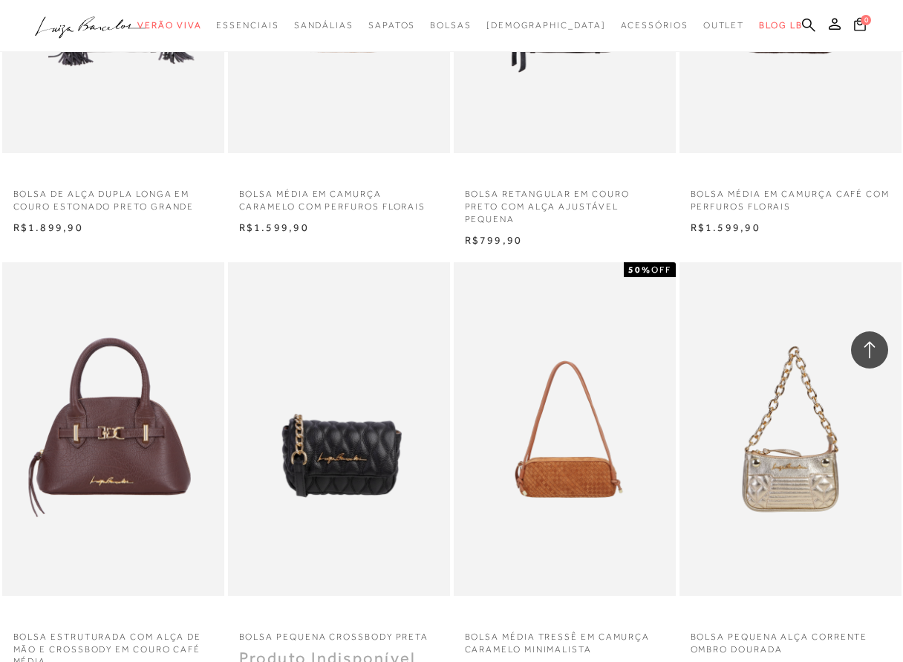
scroll to position [65727, 0]
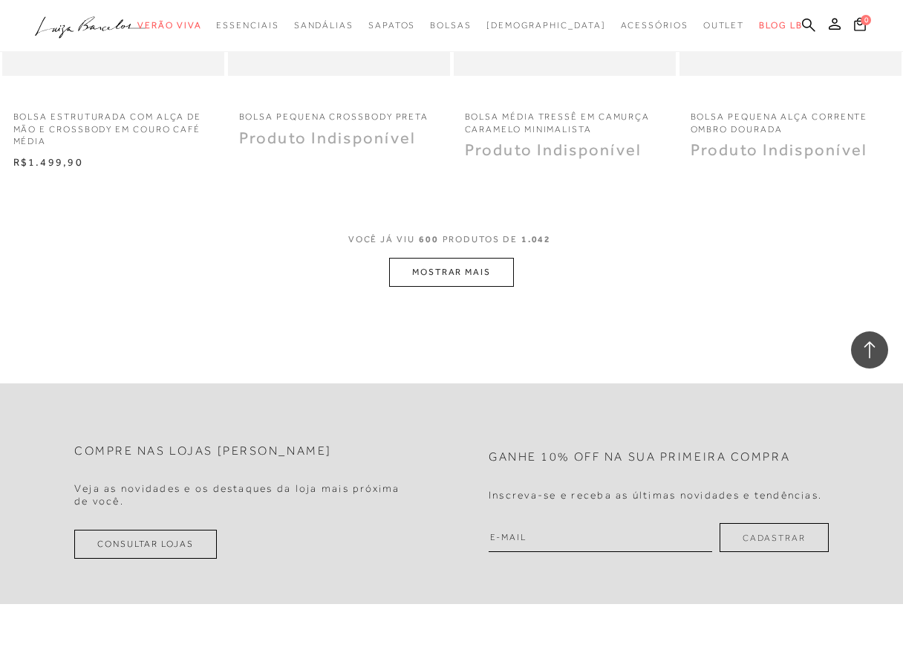
click at [454, 258] on button "MOSTRAR MAIS" at bounding box center [451, 272] width 125 height 29
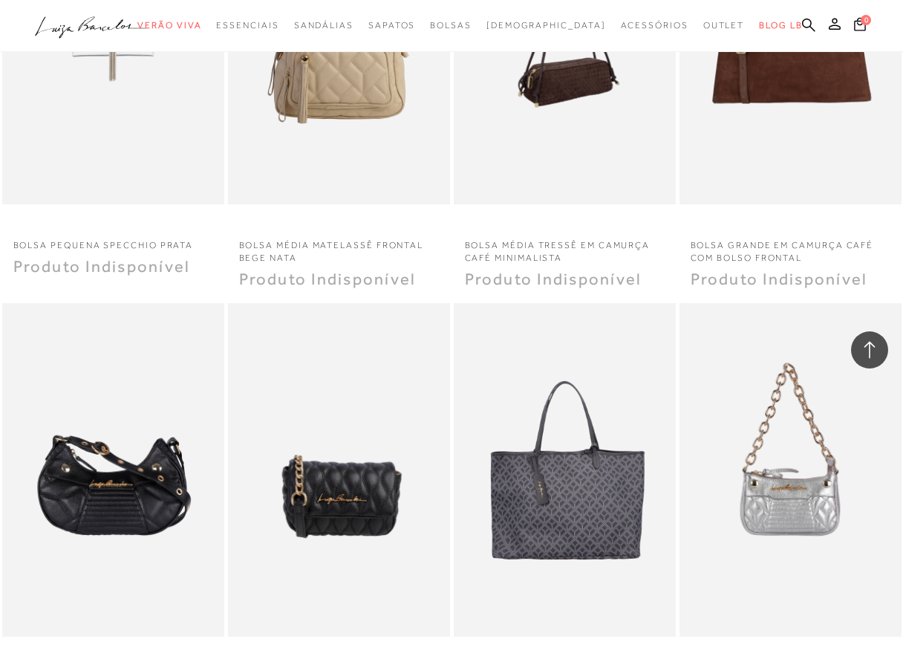
scroll to position [65950, 0]
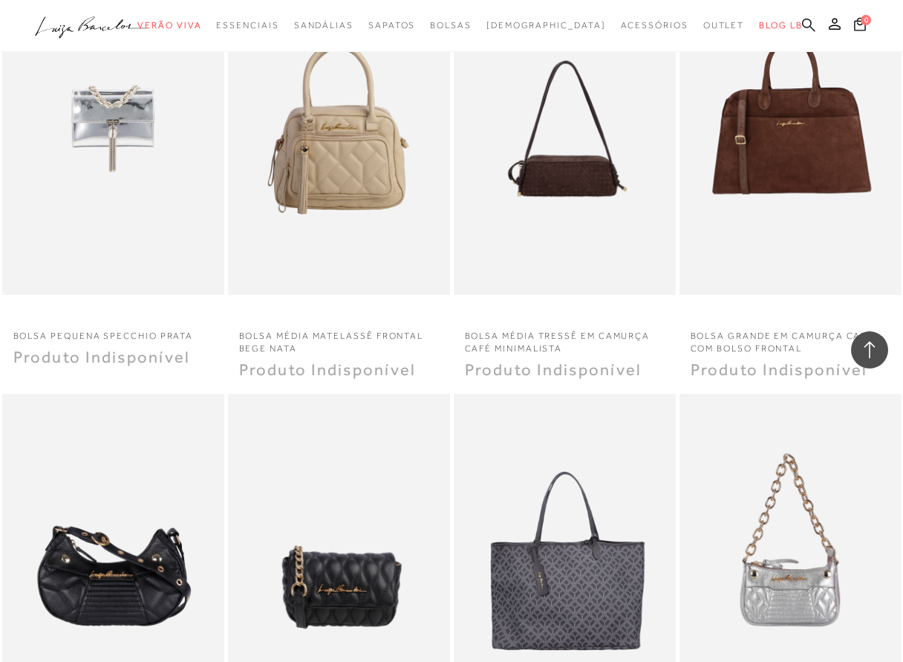
click at [804, 22] on icon at bounding box center [808, 24] width 13 height 13
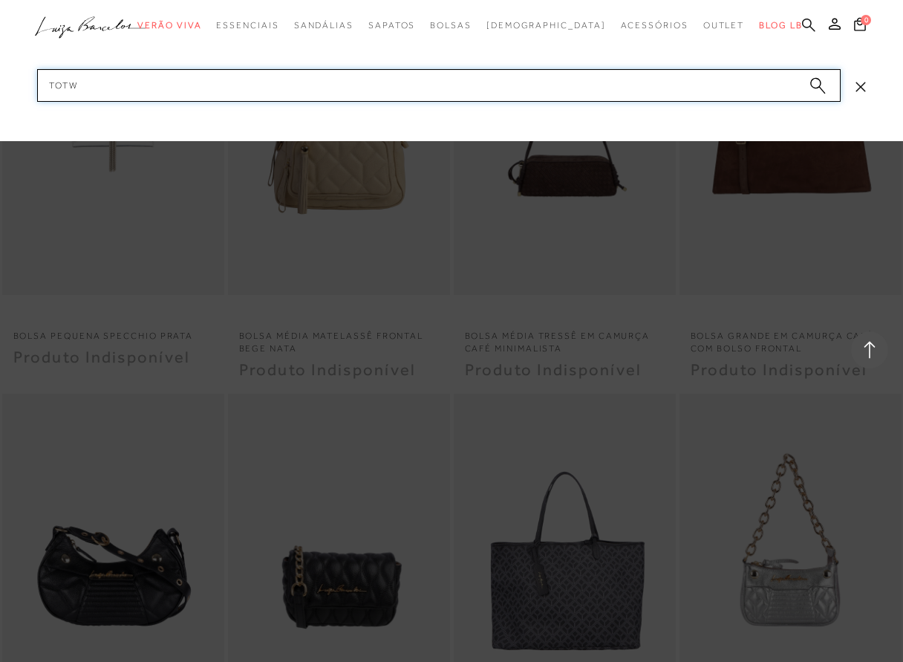
type input "totwe"
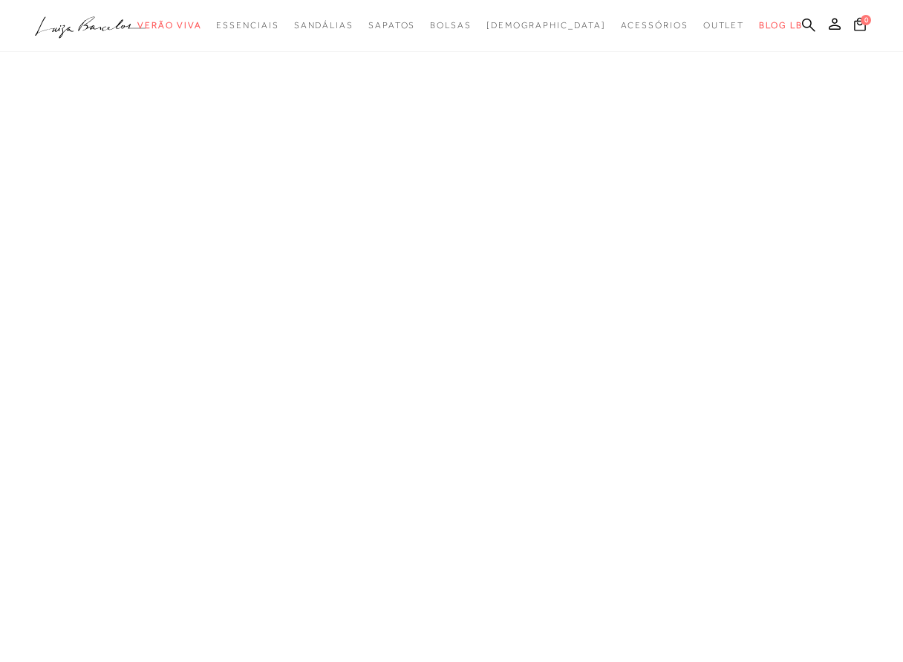
scroll to position [1, 0]
click at [782, 22] on icon at bounding box center [784, 25] width 13 height 14
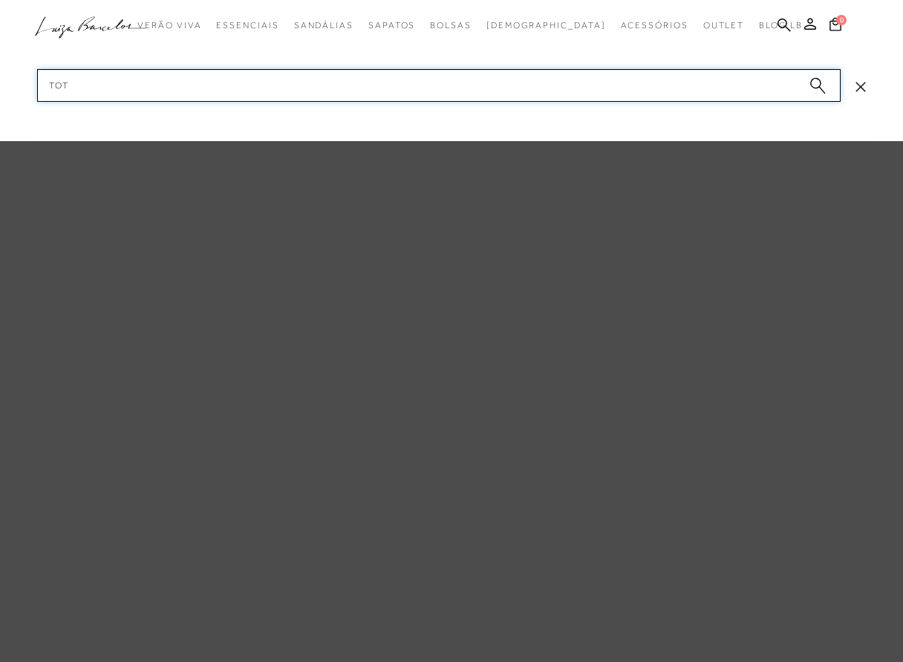
type input "tote"
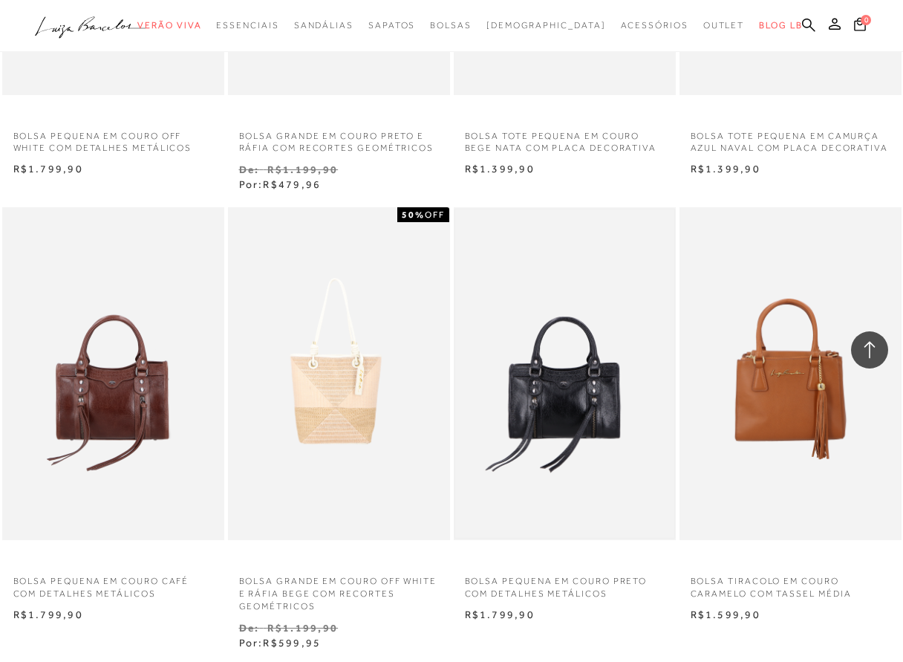
scroll to position [1189, 0]
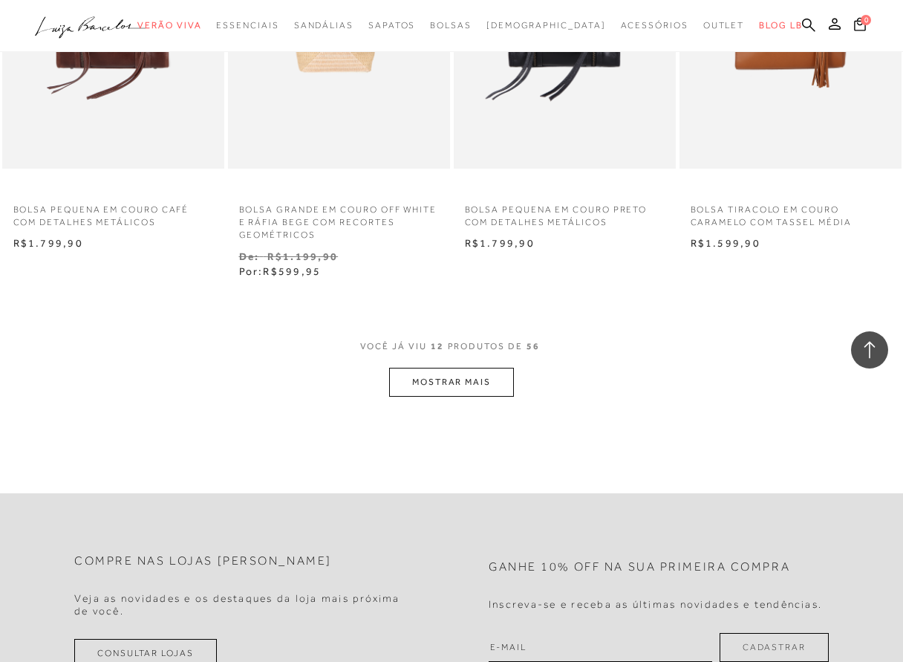
click at [426, 391] on button "MOSTRAR MAIS" at bounding box center [451, 382] width 125 height 29
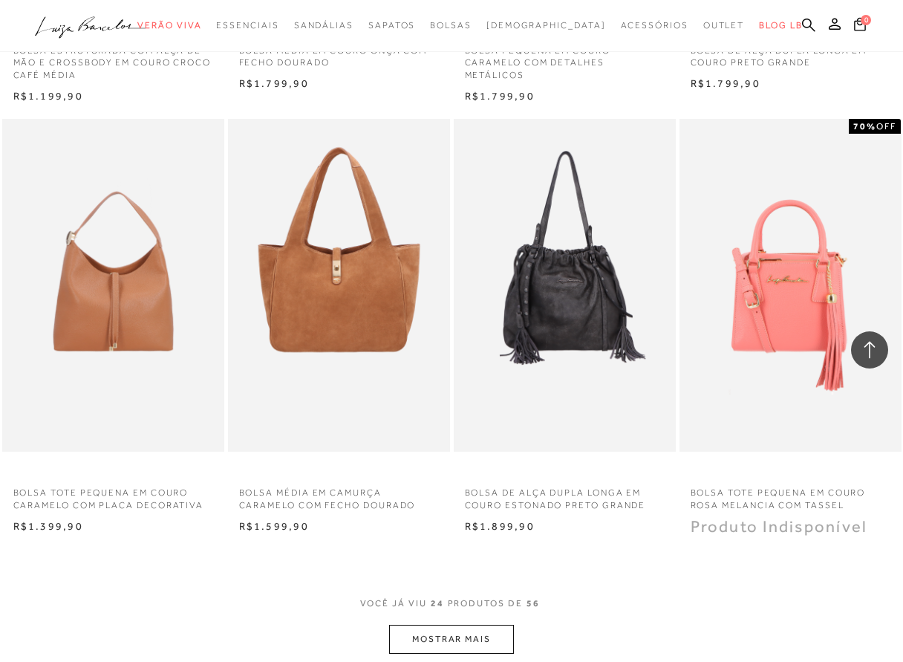
scroll to position [2526, 0]
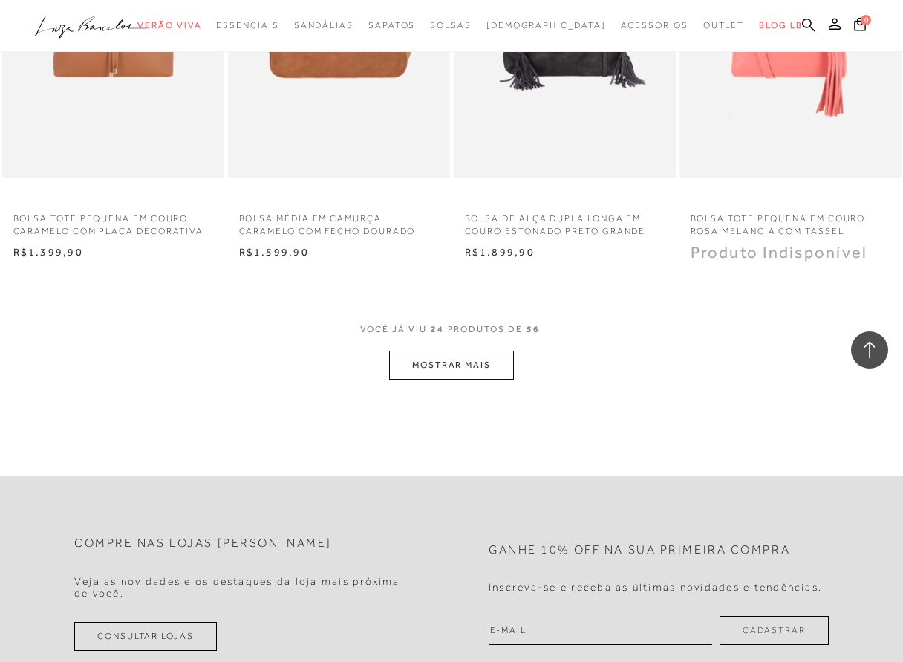
click at [450, 379] on button "MOSTRAR MAIS" at bounding box center [451, 365] width 125 height 29
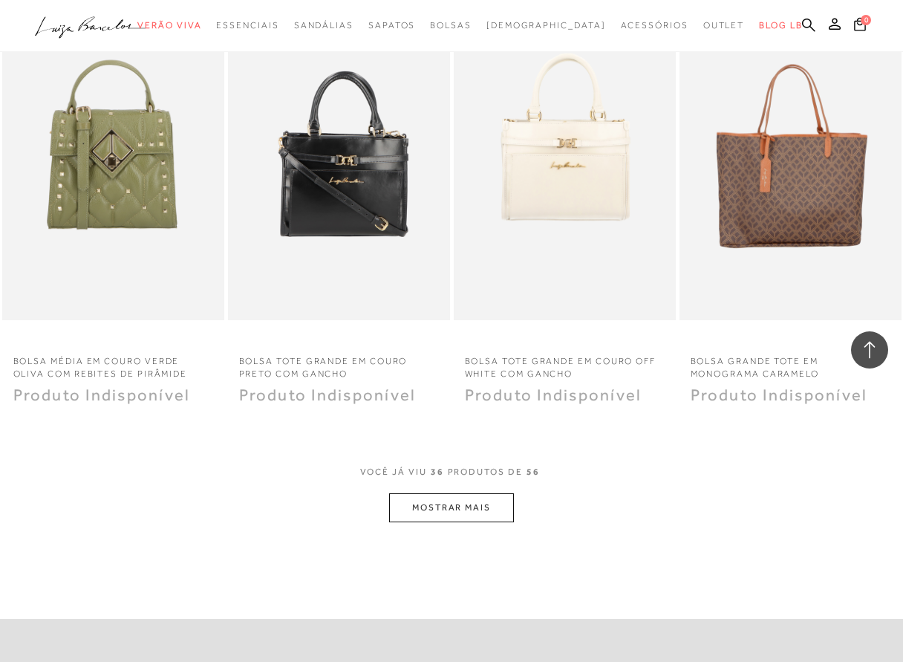
scroll to position [3789, 0]
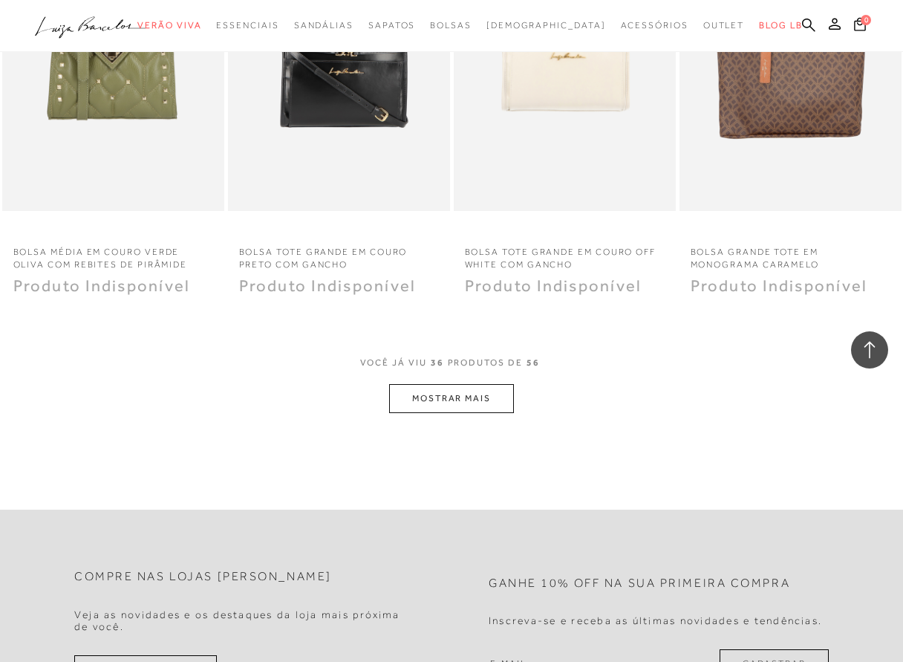
click at [456, 406] on button "MOSTRAR MAIS" at bounding box center [451, 398] width 125 height 29
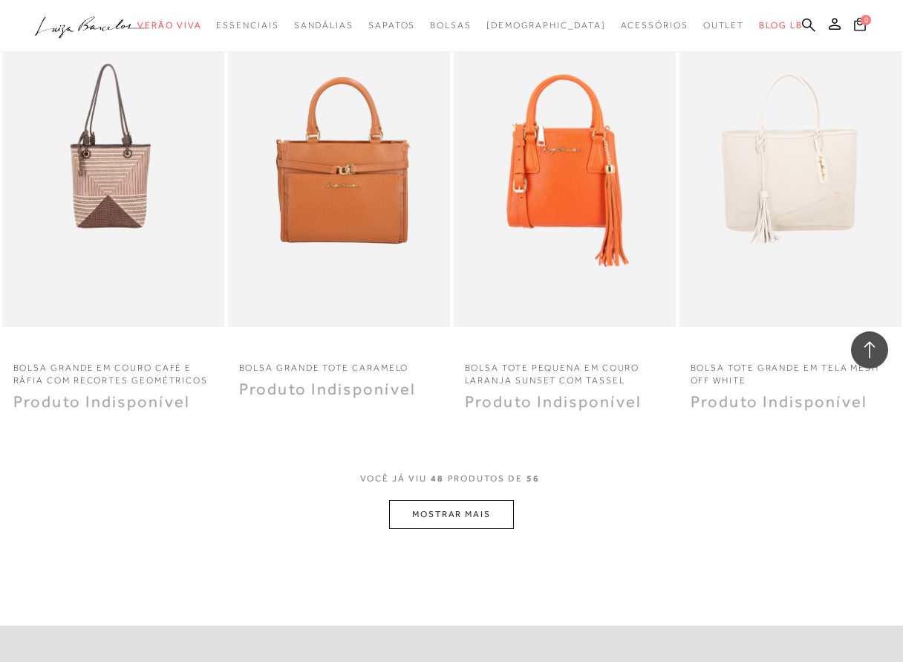
scroll to position [5126, 0]
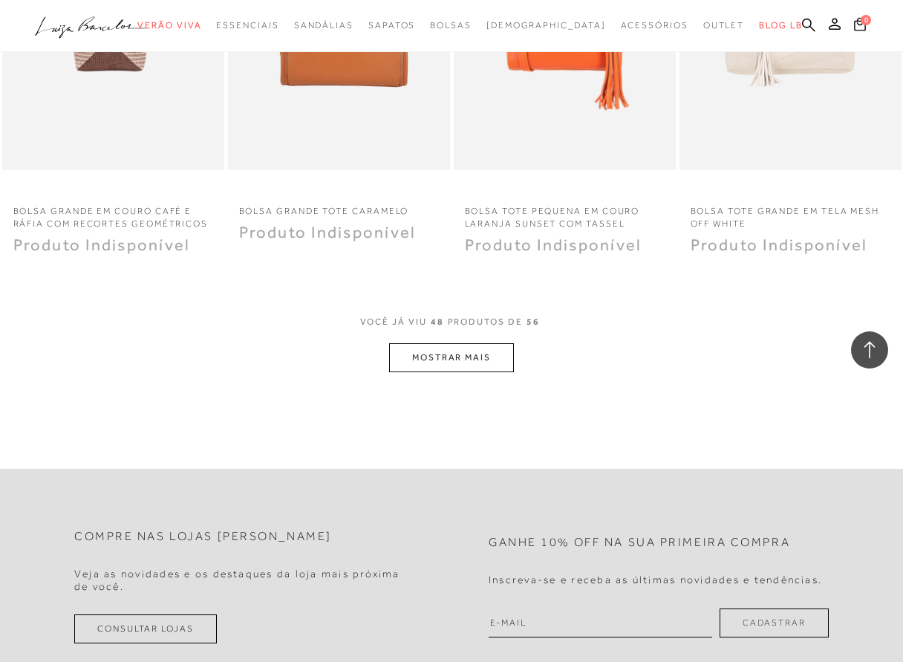
click at [478, 359] on button "MOSTRAR MAIS" at bounding box center [451, 357] width 125 height 29
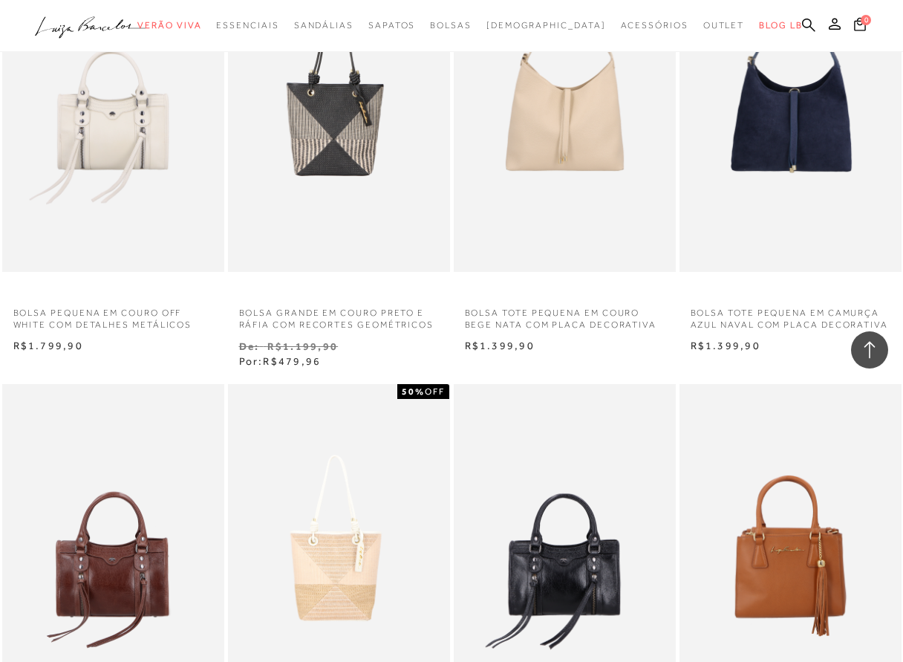
scroll to position [0, 0]
